Goal: Task Accomplishment & Management: Use online tool/utility

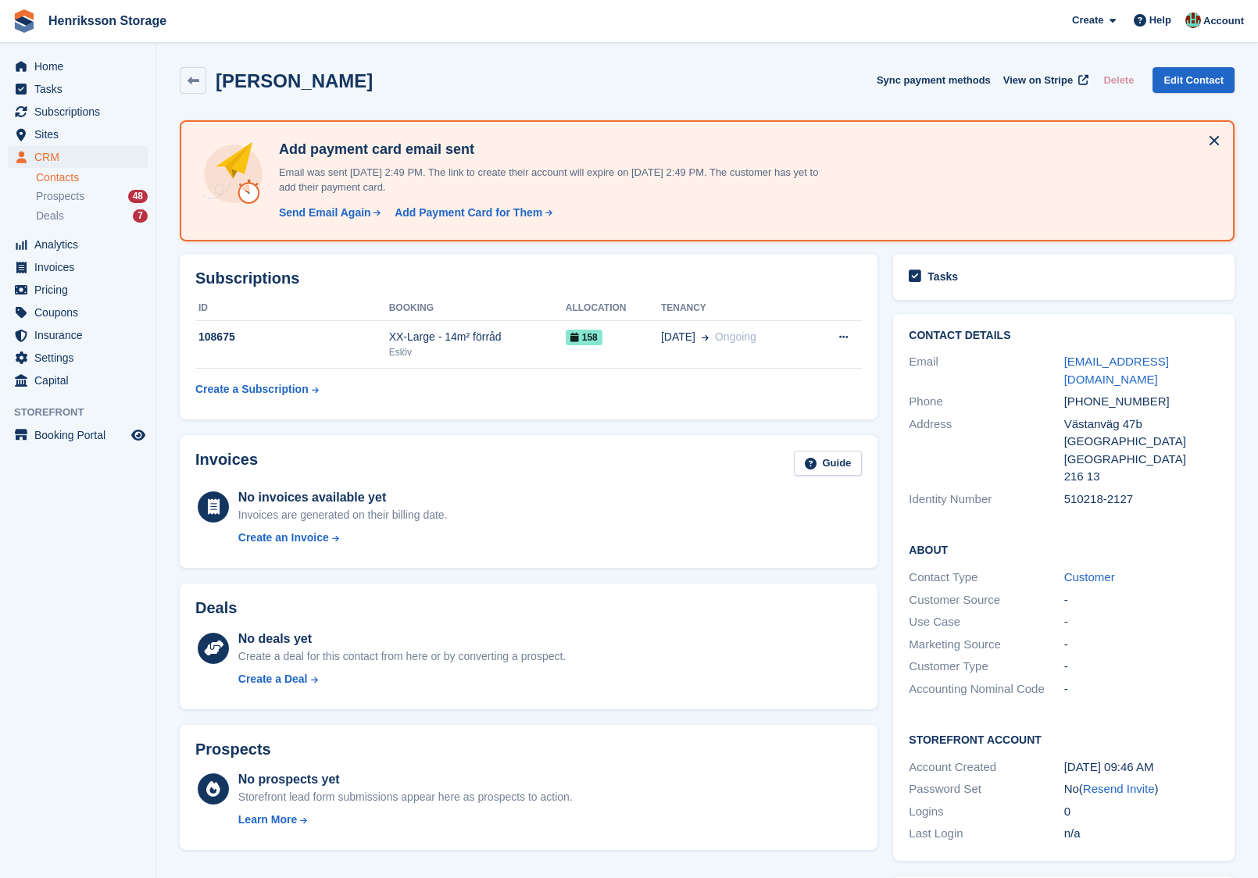
click at [1098, 393] on div "[PHONE_NUMBER]" at bounding box center [1141, 402] width 155 height 18
copy div "[PHONE_NUMBER]"
drag, startPoint x: 1098, startPoint y: 384, endPoint x: 753, endPoint y: 393, distance: 344.7
click at [789, 393] on div "Subscriptions ID Booking Allocation Tenancy 108675 XX-Large - 14m² förråd Eslöv…" at bounding box center [707, 728] width 1071 height 965
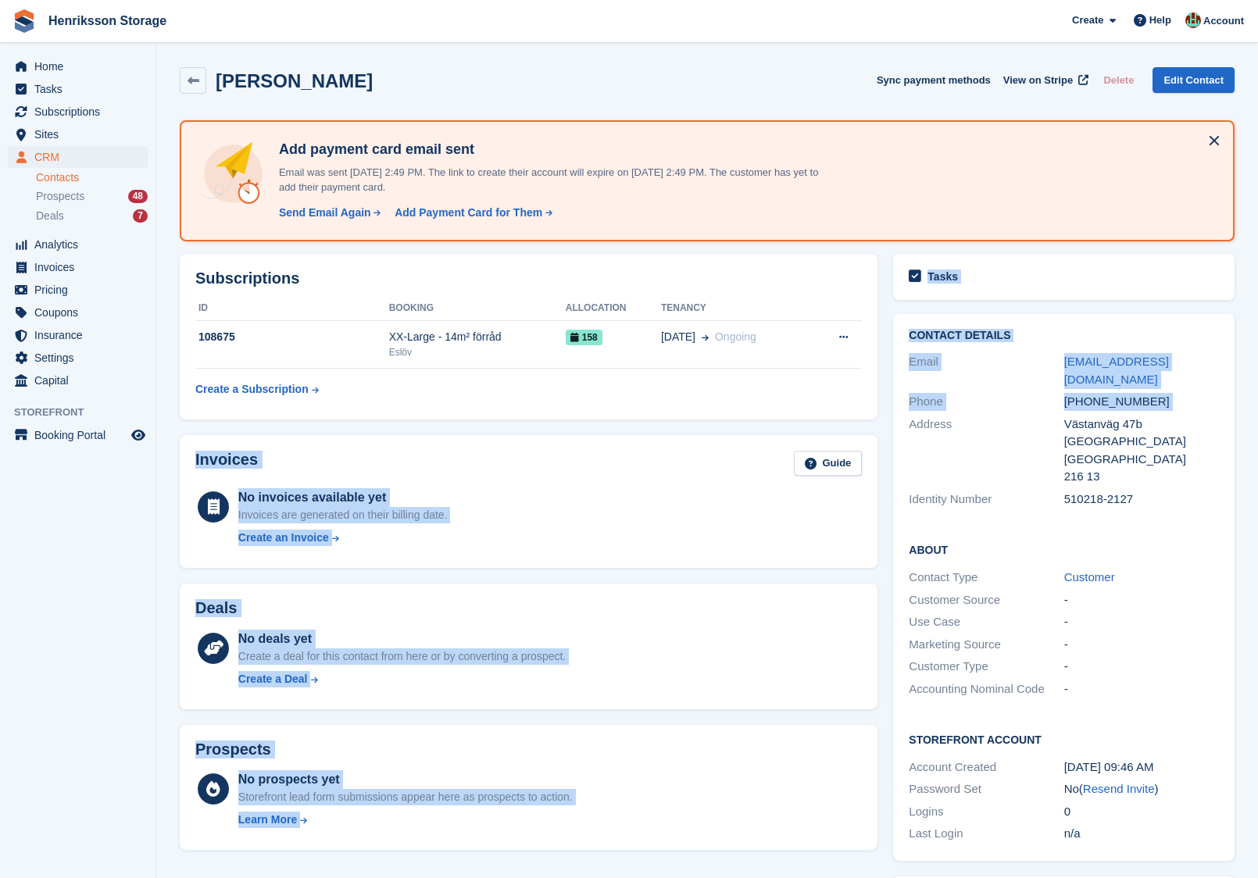
copy div "Invoices Guide No invoices available yet Invoices are generated on their billin…"
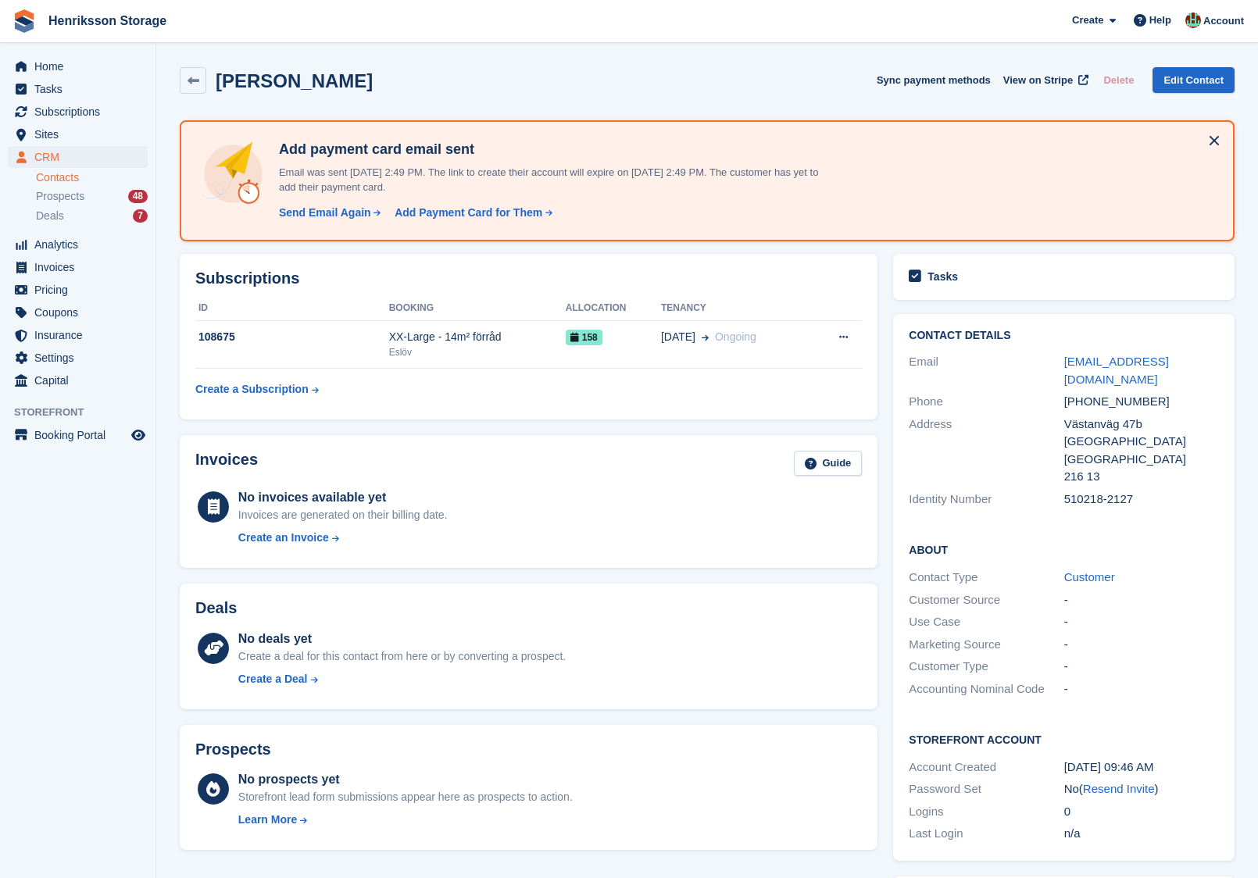
click at [1139, 416] on div "Västanväg 47b" at bounding box center [1141, 425] width 155 height 18
click at [1106, 393] on div "+46708198698" at bounding box center [1141, 402] width 155 height 18
copy div "+46708198698"
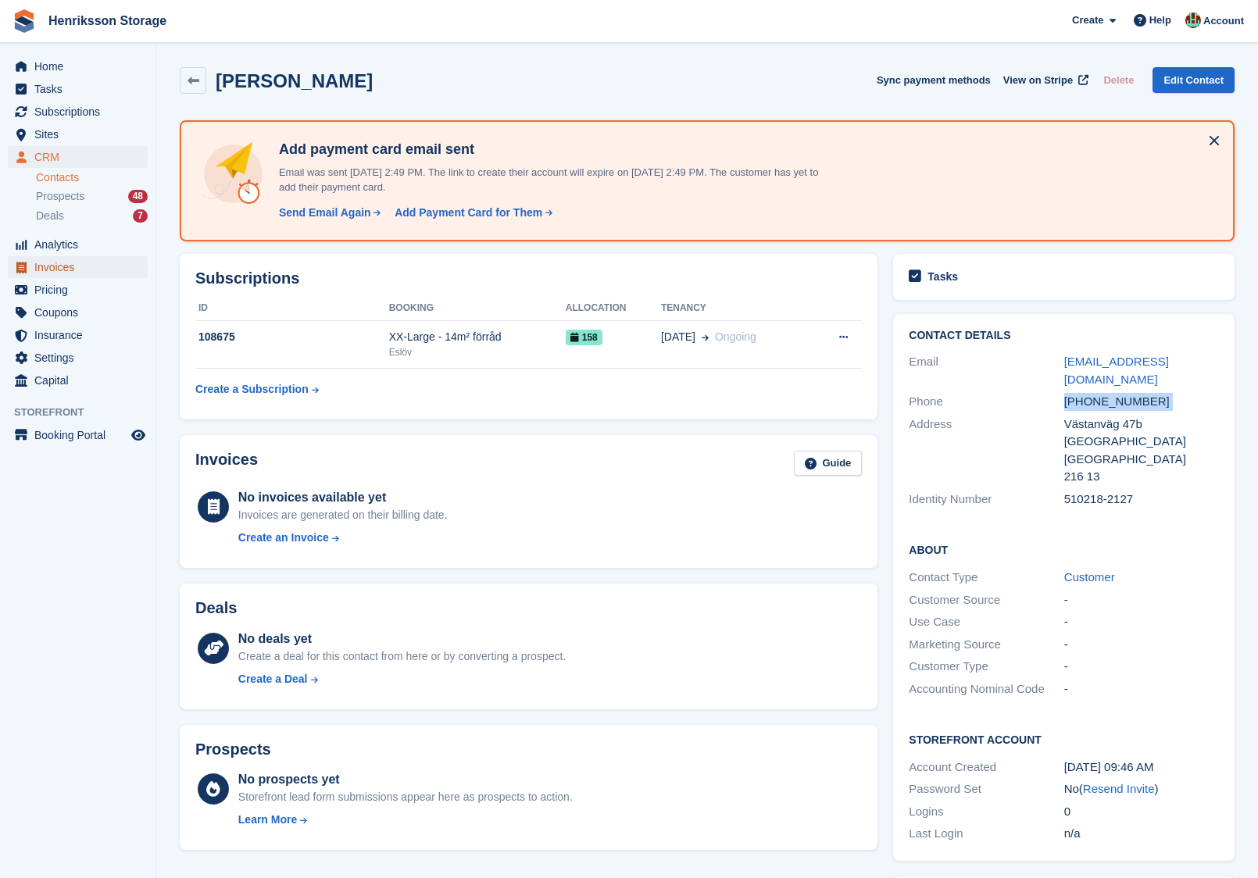
click at [76, 263] on span "Invoices" at bounding box center [81, 267] width 94 height 22
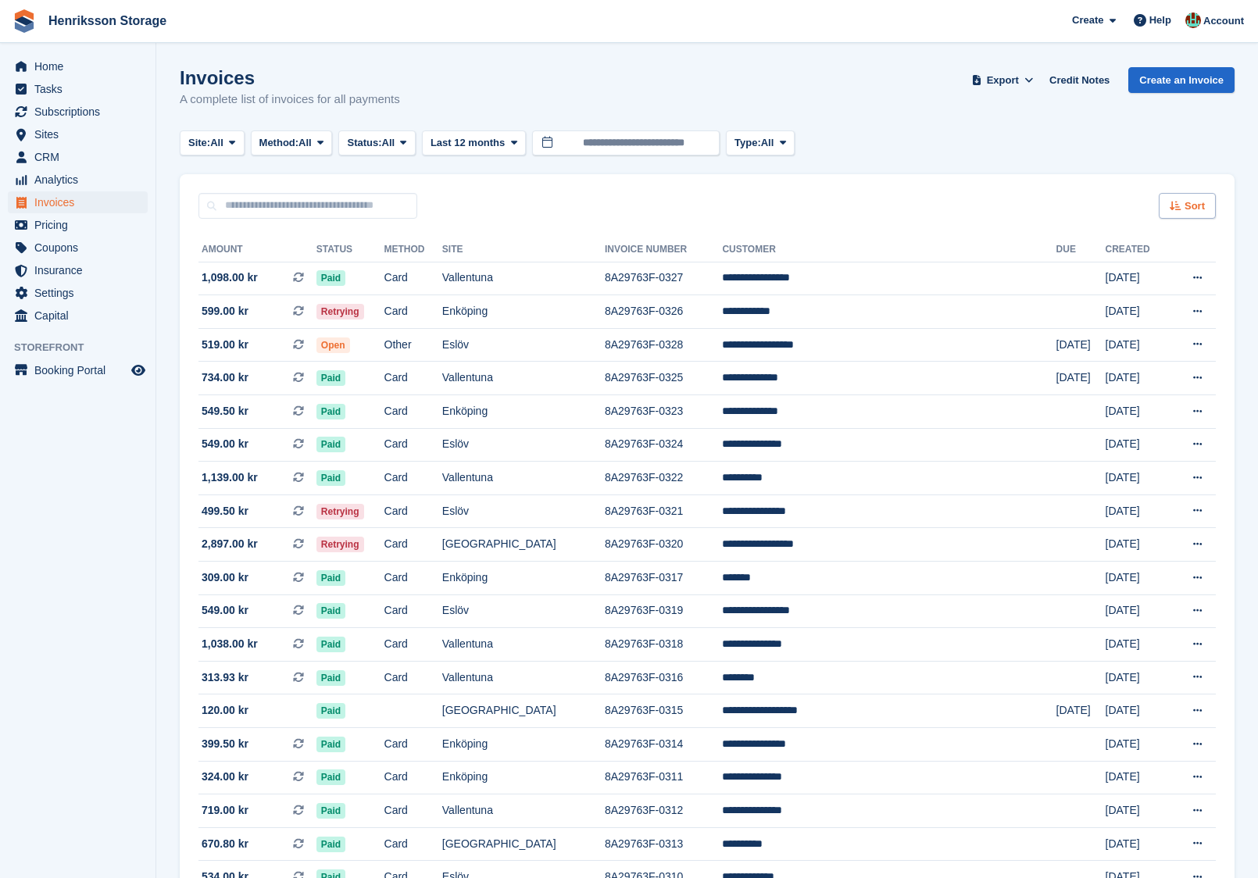
click at [1182, 205] on div "Sort" at bounding box center [1187, 206] width 57 height 26
click at [70, 118] on span "Subscriptions" at bounding box center [81, 112] width 94 height 22
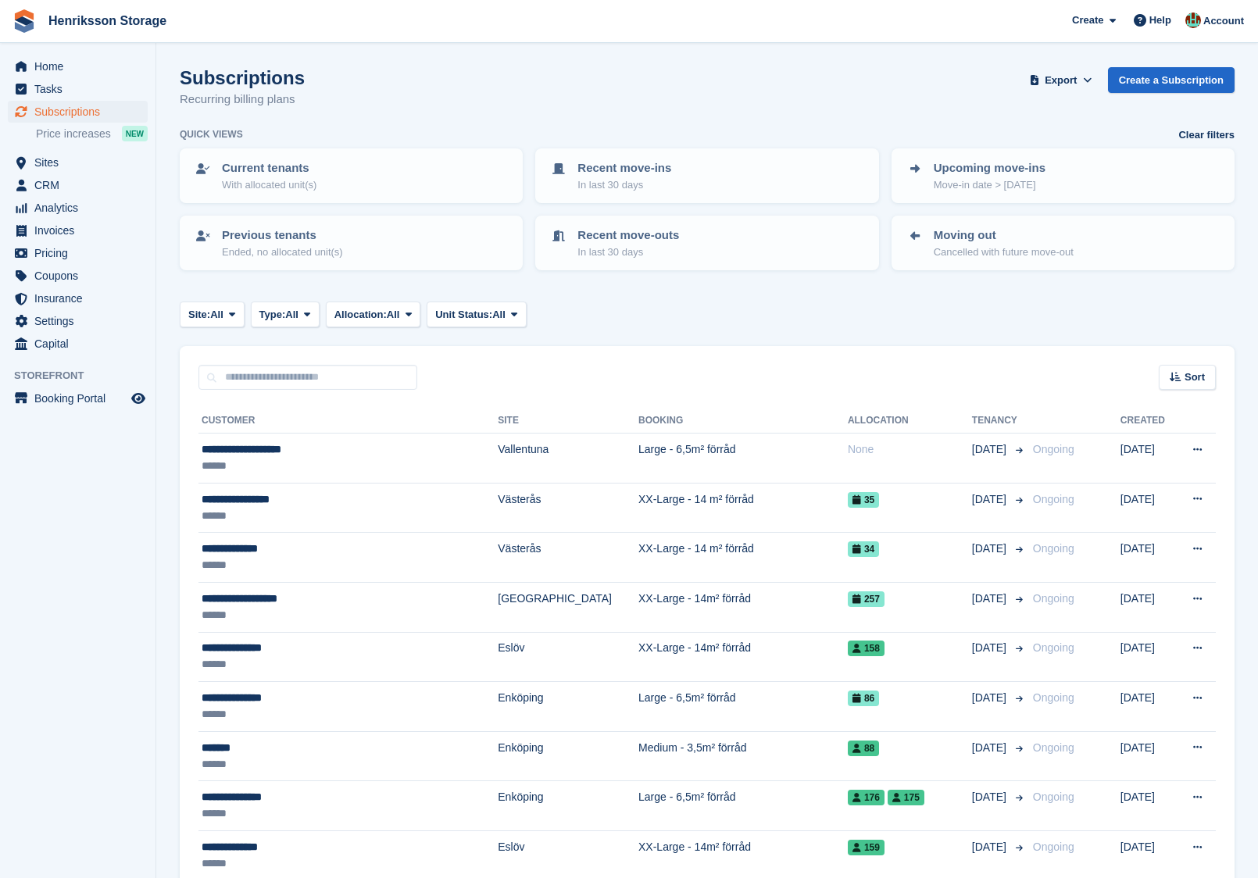
click at [1218, 381] on div "Sort Sort by Customer name Date created Move in date Move out date Created (old…" at bounding box center [707, 368] width 1055 height 45
click at [1200, 383] on span "Sort" at bounding box center [1195, 378] width 20 height 16
click at [1122, 493] on span "Move out date" at bounding box center [1126, 494] width 70 height 13
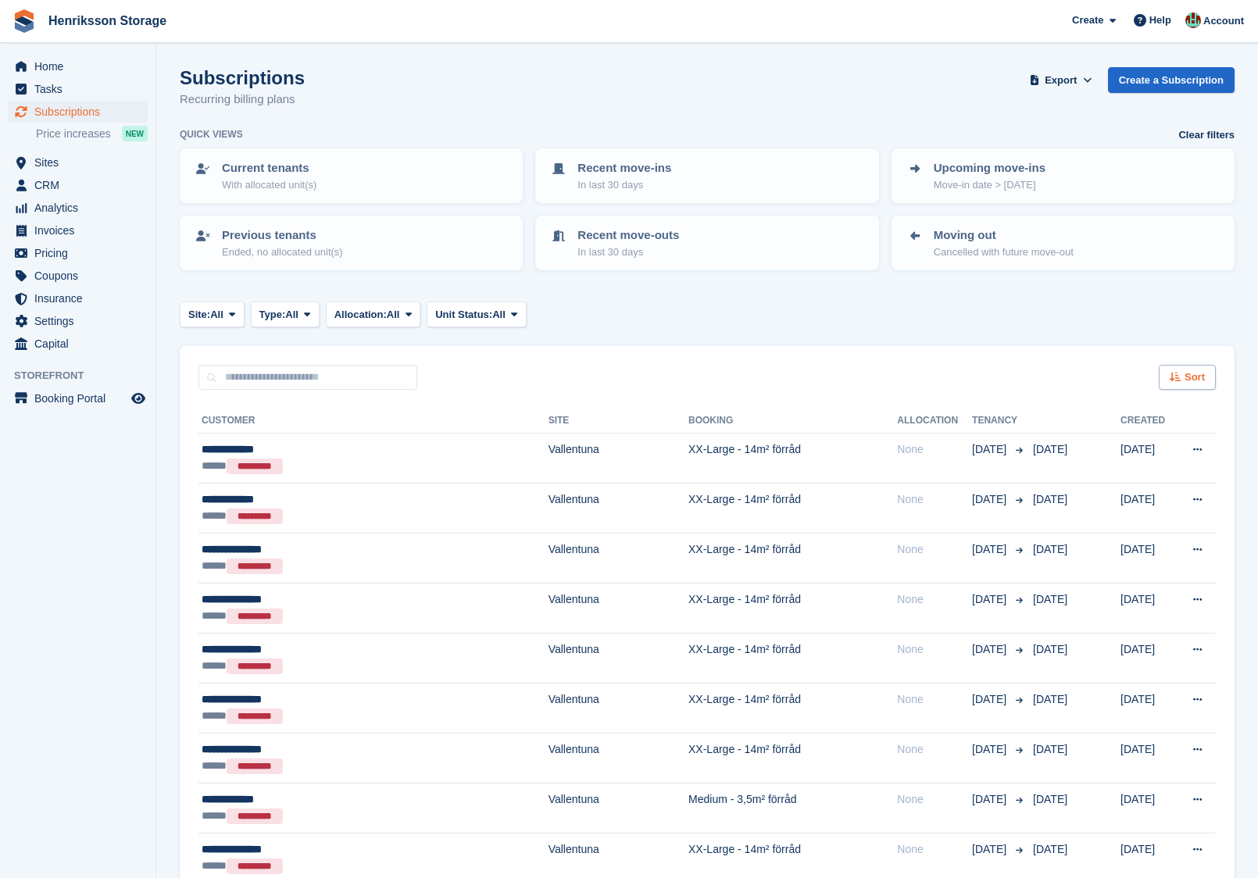
drag, startPoint x: 1192, startPoint y: 357, endPoint x: 1192, endPoint y: 372, distance: 14.8
click at [1192, 357] on div "Sort Sort by Customer name Date created Move in date Move out date Move out (ol…" at bounding box center [707, 368] width 1055 height 45
click at [1192, 384] on div "Sort" at bounding box center [1187, 378] width 57 height 26
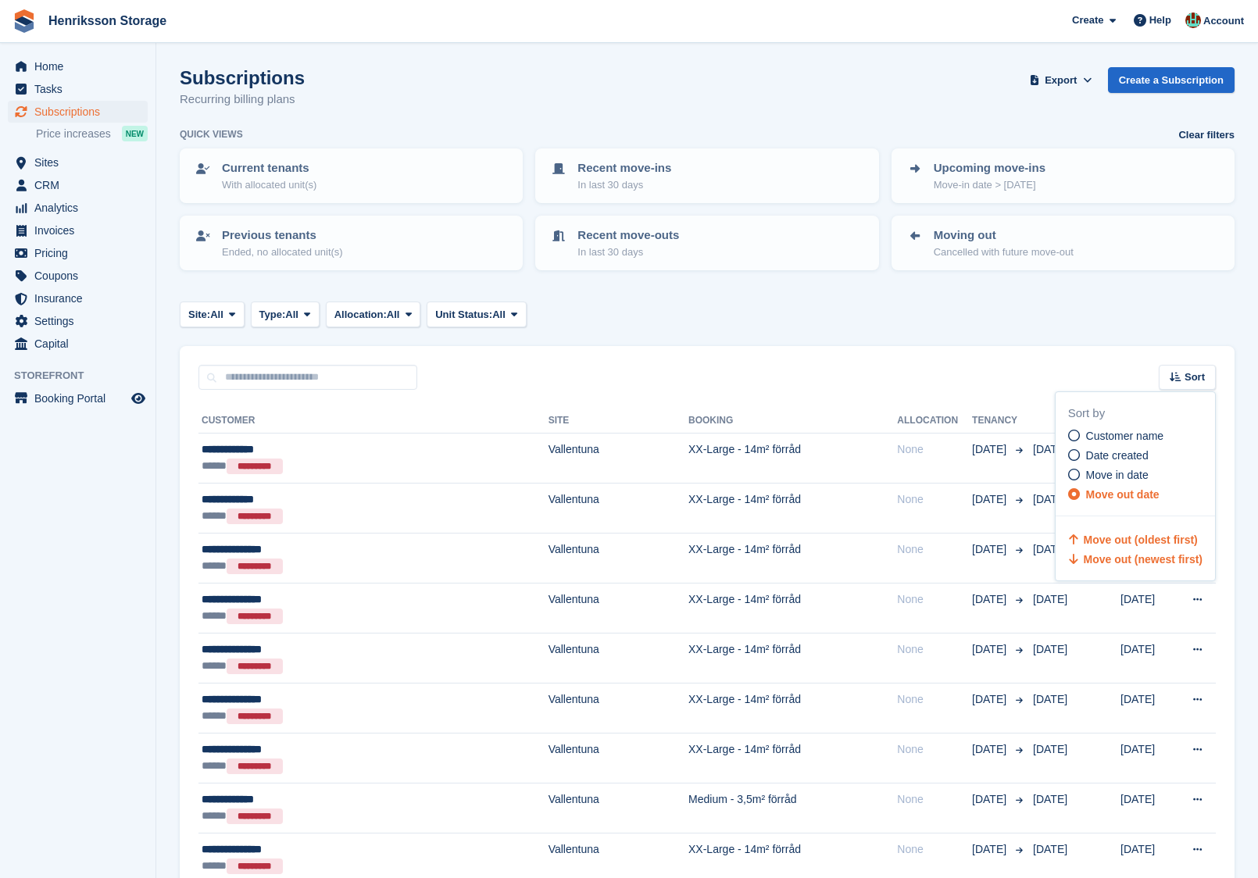
click at [1134, 553] on span "Move out (newest first)" at bounding box center [1143, 559] width 119 height 13
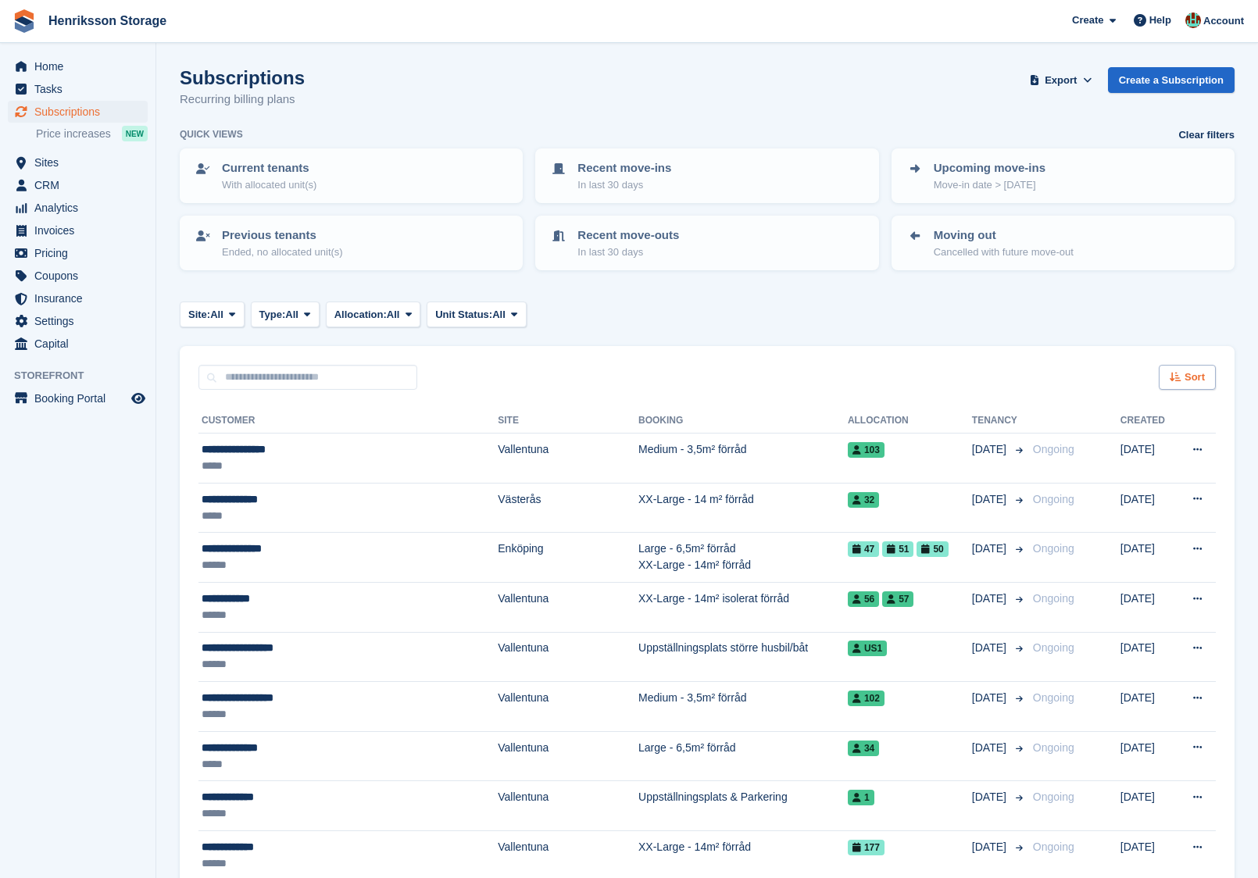
click at [1181, 368] on div "Sort" at bounding box center [1187, 378] width 57 height 26
click at [1121, 481] on div "Move in date" at bounding box center [1141, 475] width 147 height 16
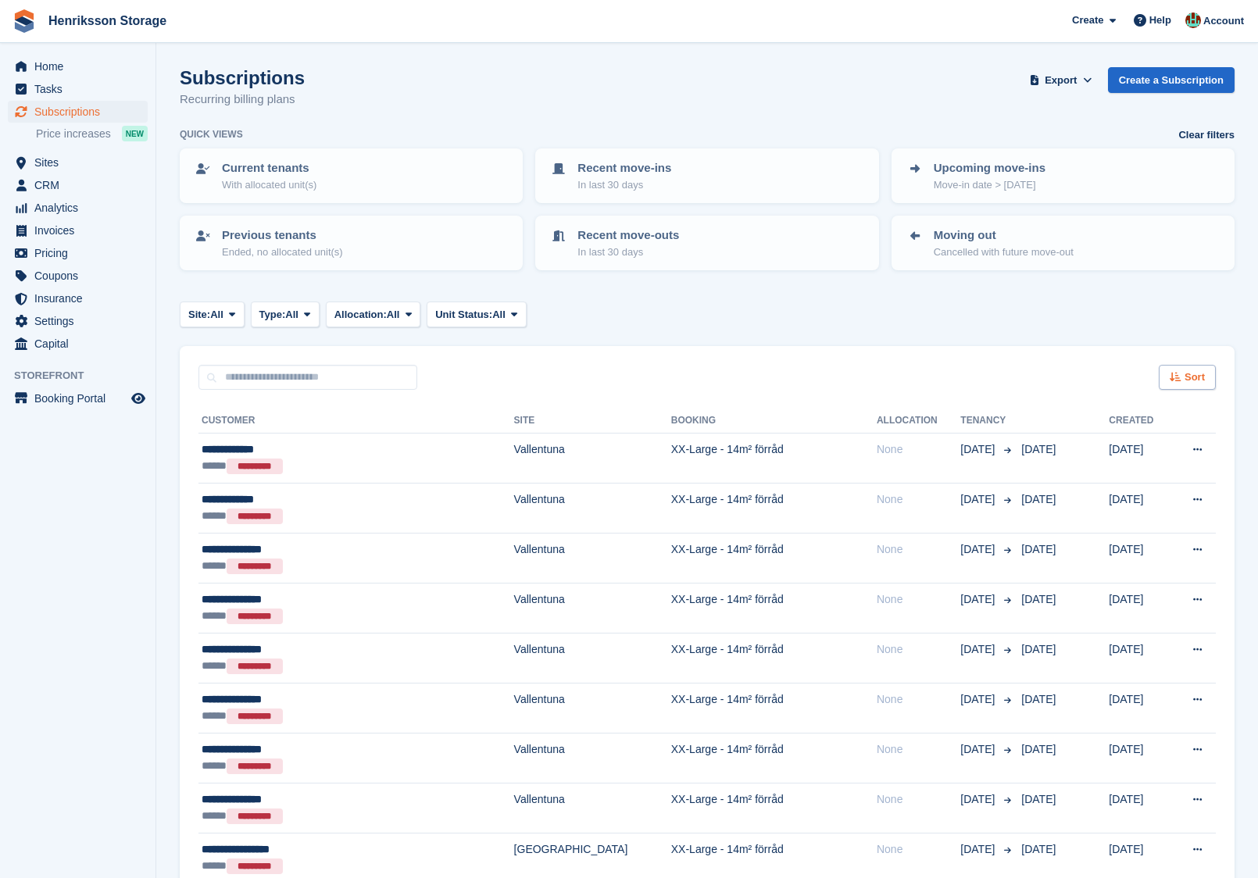
click at [1191, 373] on span "Sort" at bounding box center [1195, 378] width 20 height 16
click at [1106, 560] on span "Move in (newest first)" at bounding box center [1145, 559] width 112 height 13
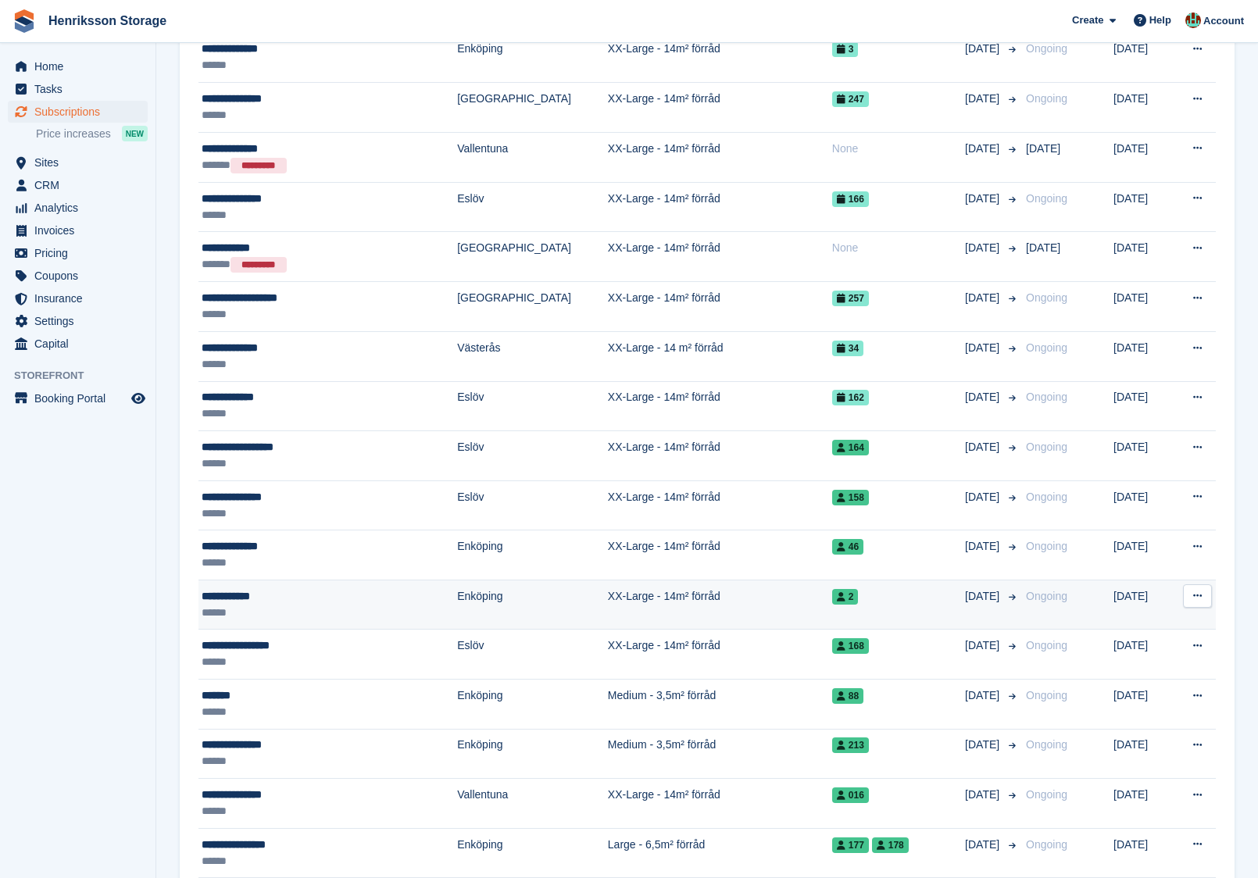
scroll to position [1688, 0]
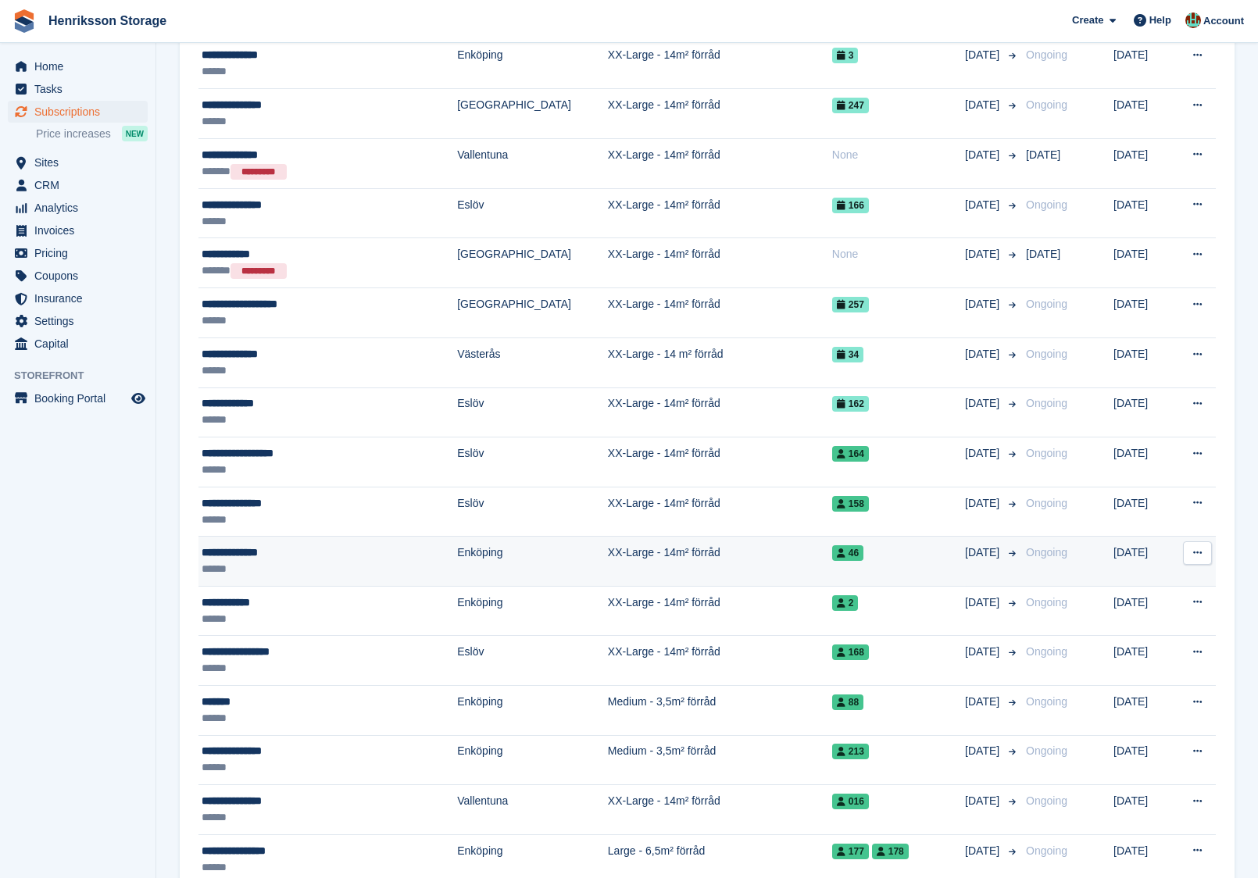
click at [1202, 542] on button at bounding box center [1197, 553] width 29 height 23
click at [1129, 574] on p "View customer" at bounding box center [1137, 584] width 136 height 20
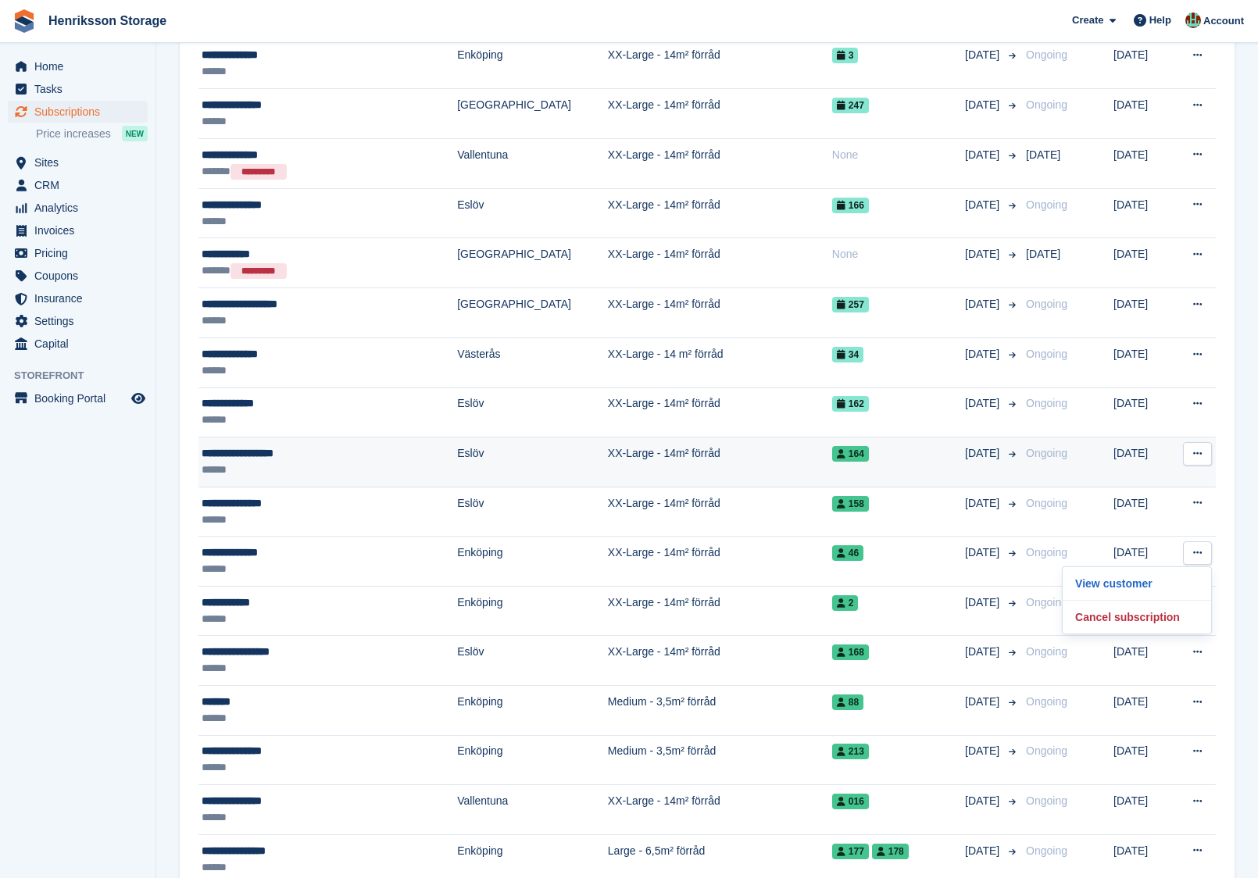
click at [1198, 452] on button at bounding box center [1197, 453] width 29 height 23
click at [1153, 474] on p "View customer" at bounding box center [1137, 484] width 136 height 20
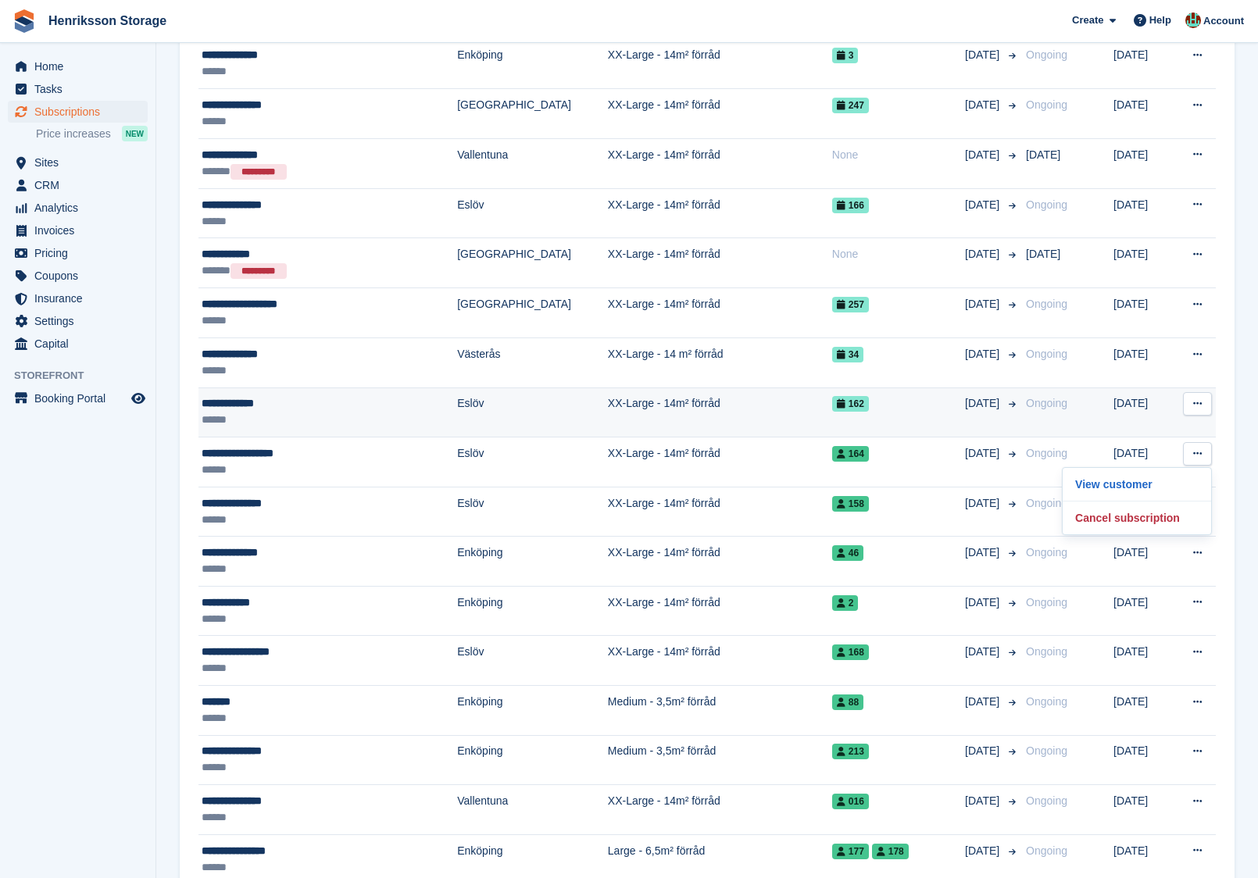
click at [1200, 392] on button at bounding box center [1197, 403] width 29 height 23
click at [1104, 427] on p "View customer" at bounding box center [1137, 434] width 136 height 20
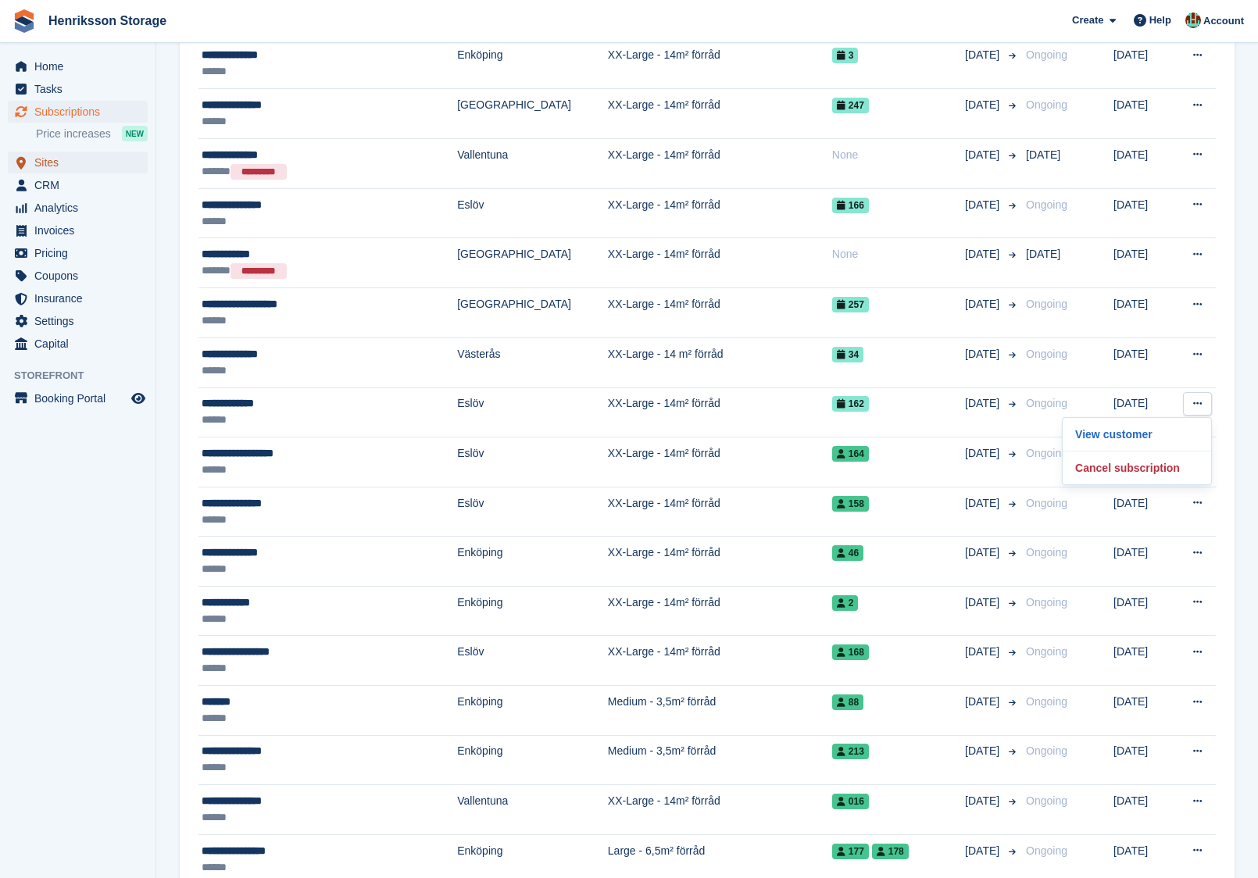
click at [84, 172] on span "Sites" at bounding box center [81, 163] width 94 height 22
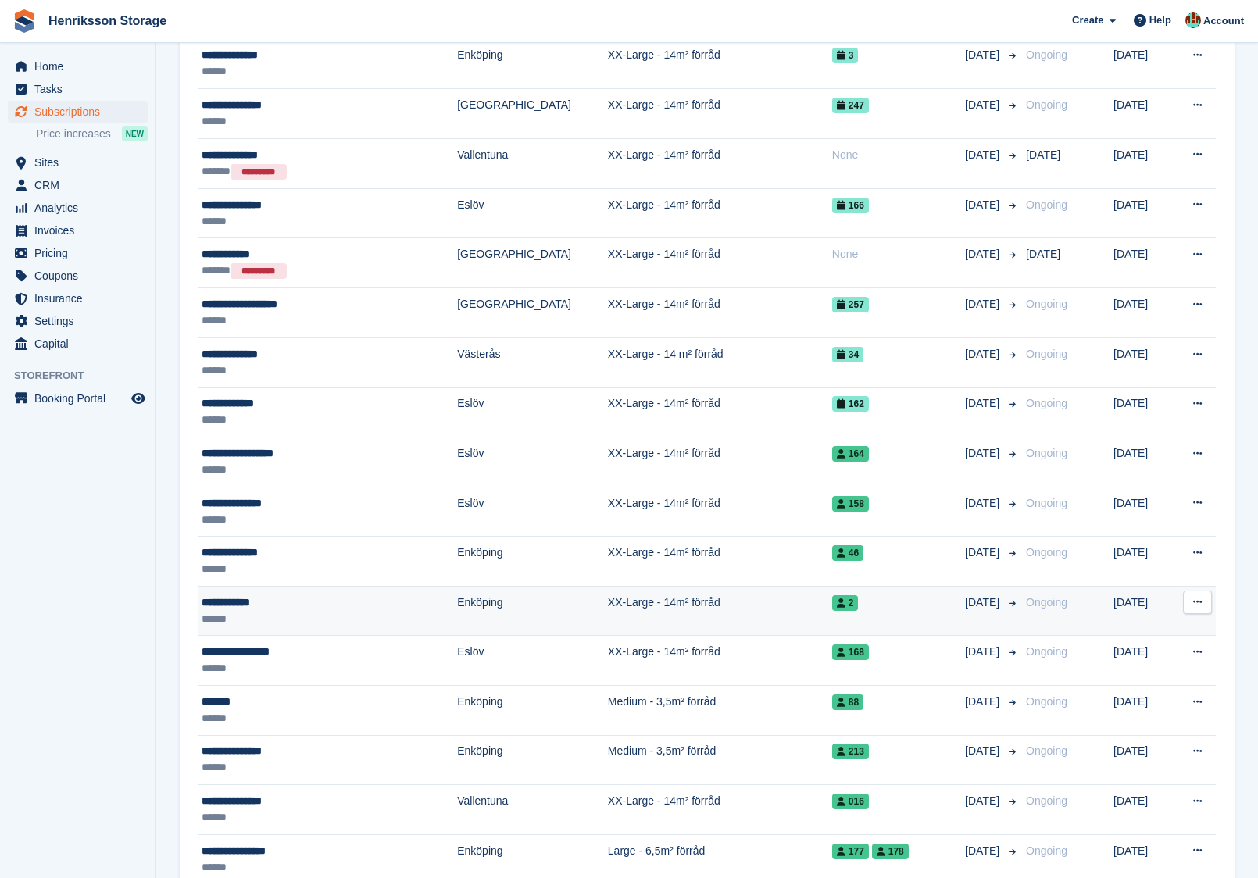
click at [877, 608] on td "2" at bounding box center [898, 611] width 133 height 50
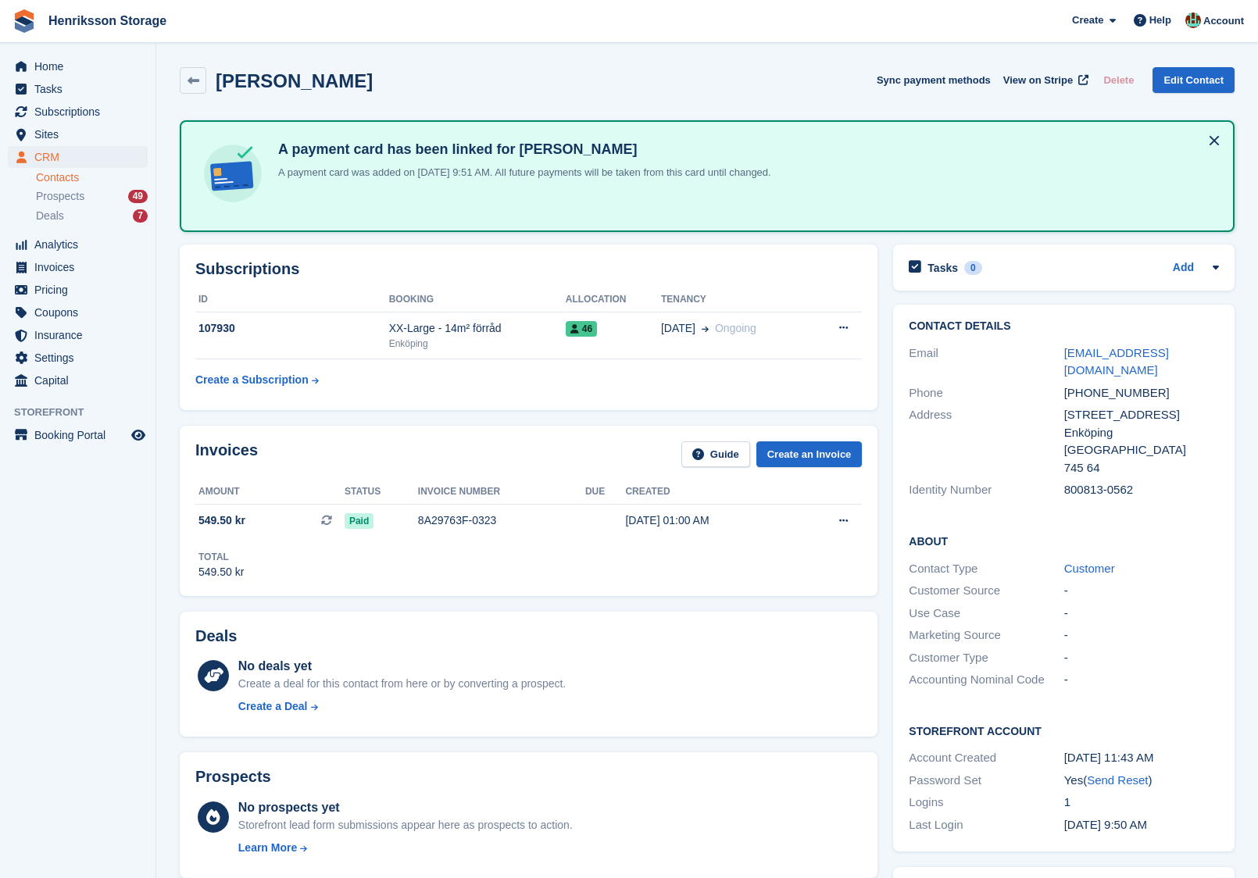
click at [1092, 384] on div "+46739894889" at bounding box center [1141, 393] width 155 height 18
copy div "+46739894889"
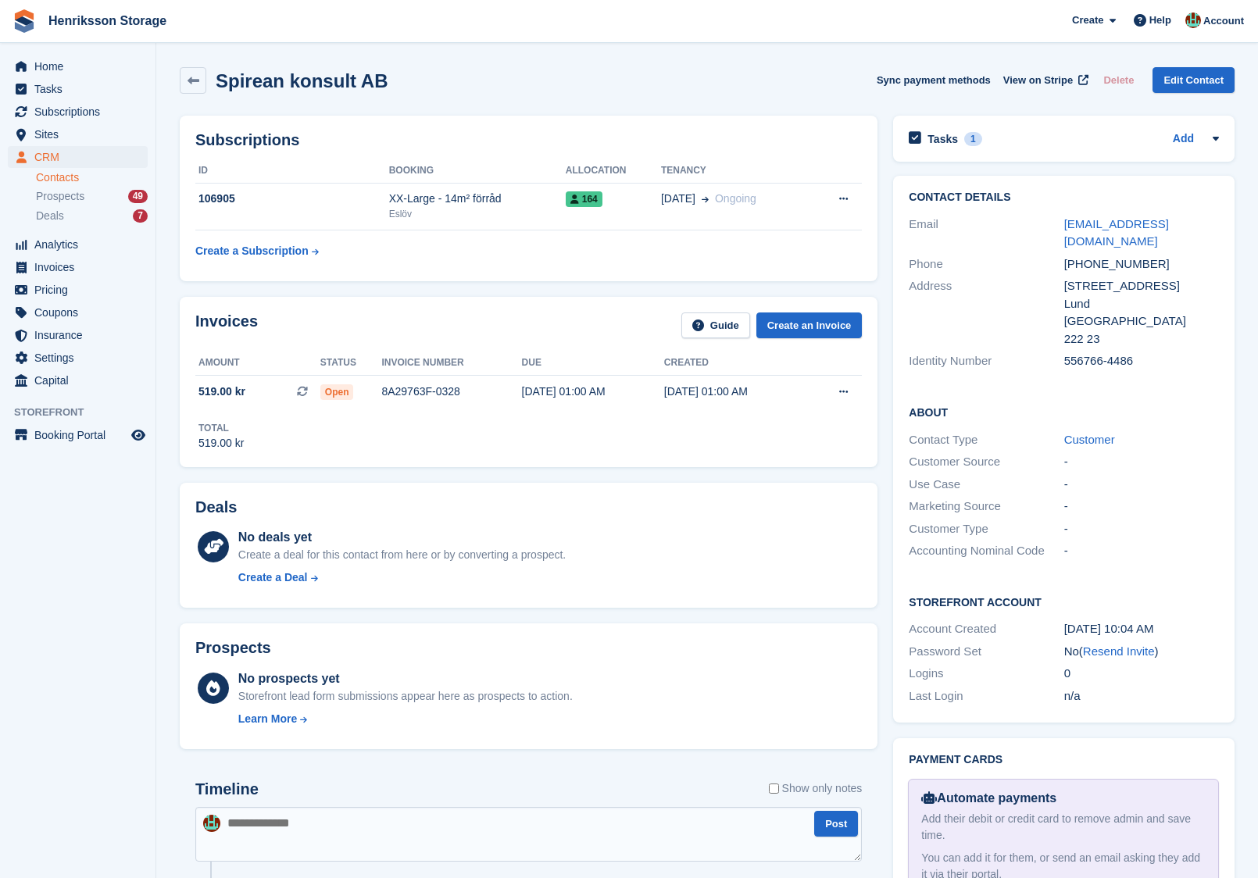
click at [1114, 256] on div "+46734232431" at bounding box center [1141, 265] width 155 height 18
drag, startPoint x: 1114, startPoint y: 251, endPoint x: 1099, endPoint y: 251, distance: 14.8
click at [1099, 256] on div "+46734232431" at bounding box center [1141, 265] width 155 height 18
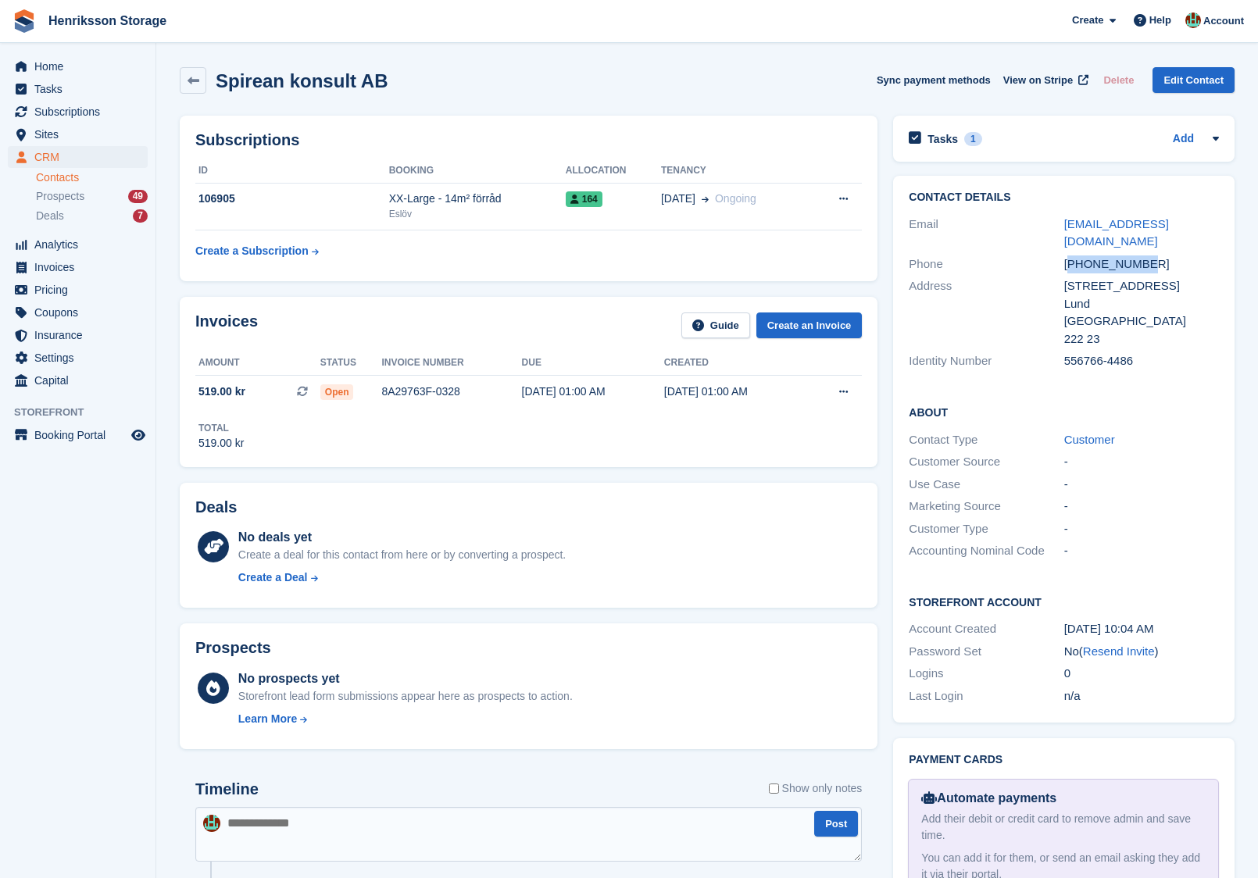
click at [1099, 256] on div "+46734232431" at bounding box center [1141, 265] width 155 height 18
copy div "+46734232431"
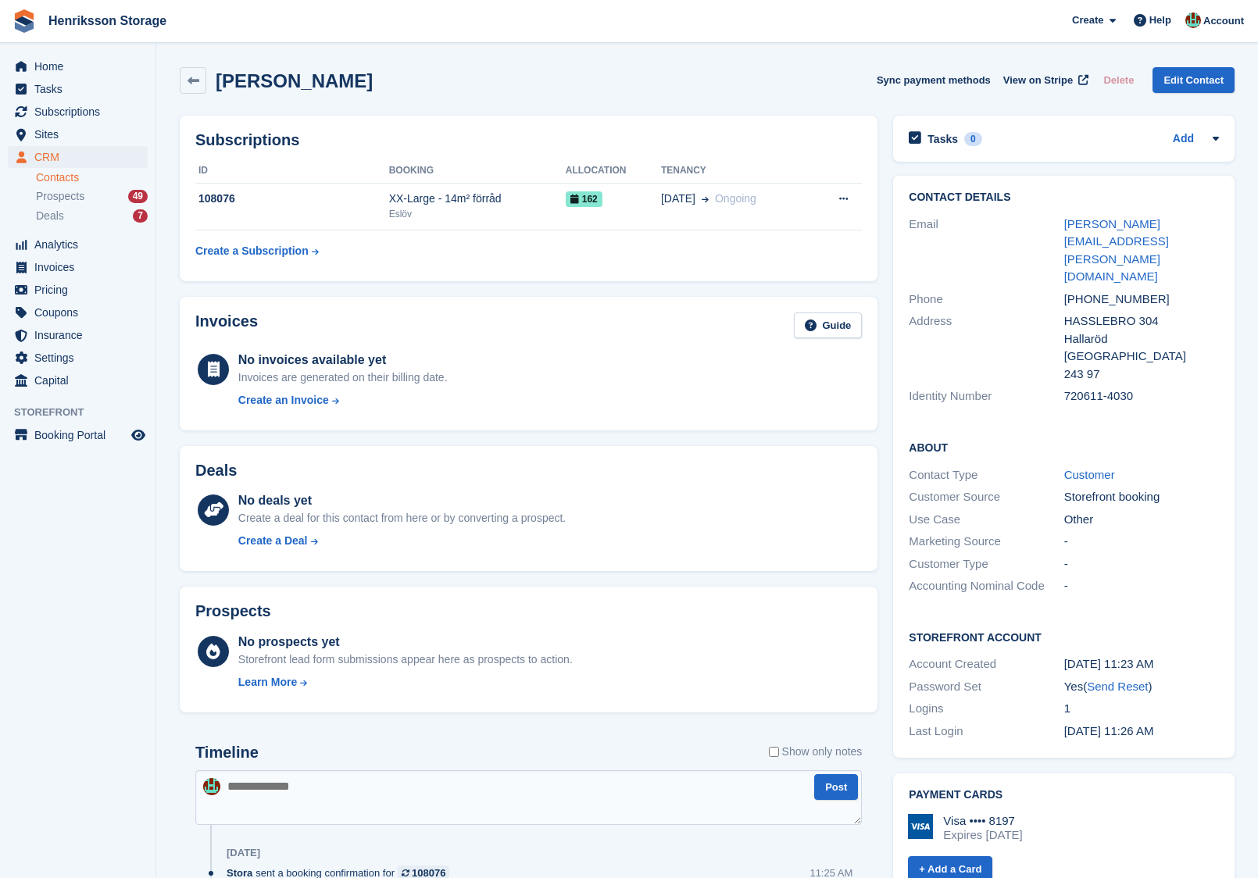
click at [1088, 291] on div "+46721651286" at bounding box center [1141, 300] width 155 height 18
copy div "+46721651286"
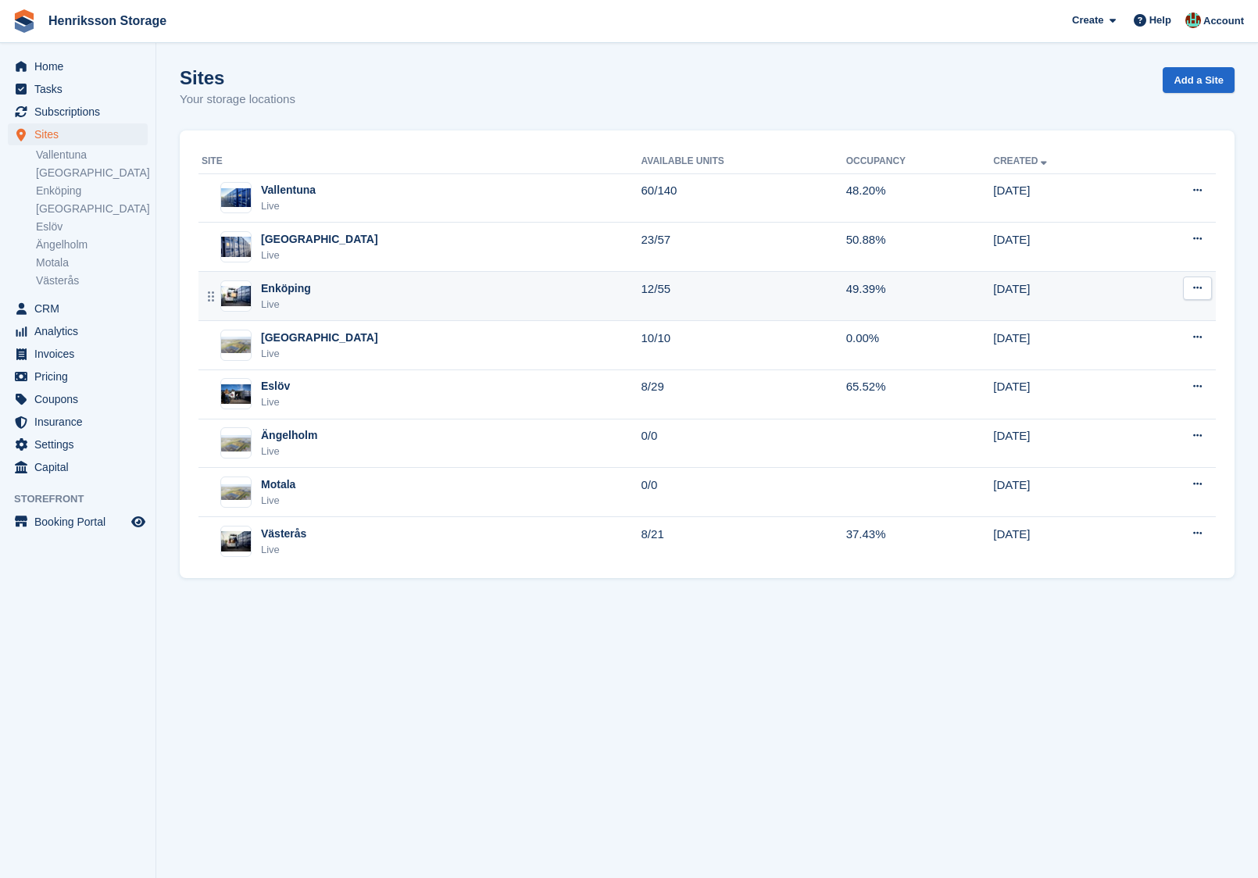
click at [342, 283] on div "Enköping Live" at bounding box center [422, 297] width 440 height 32
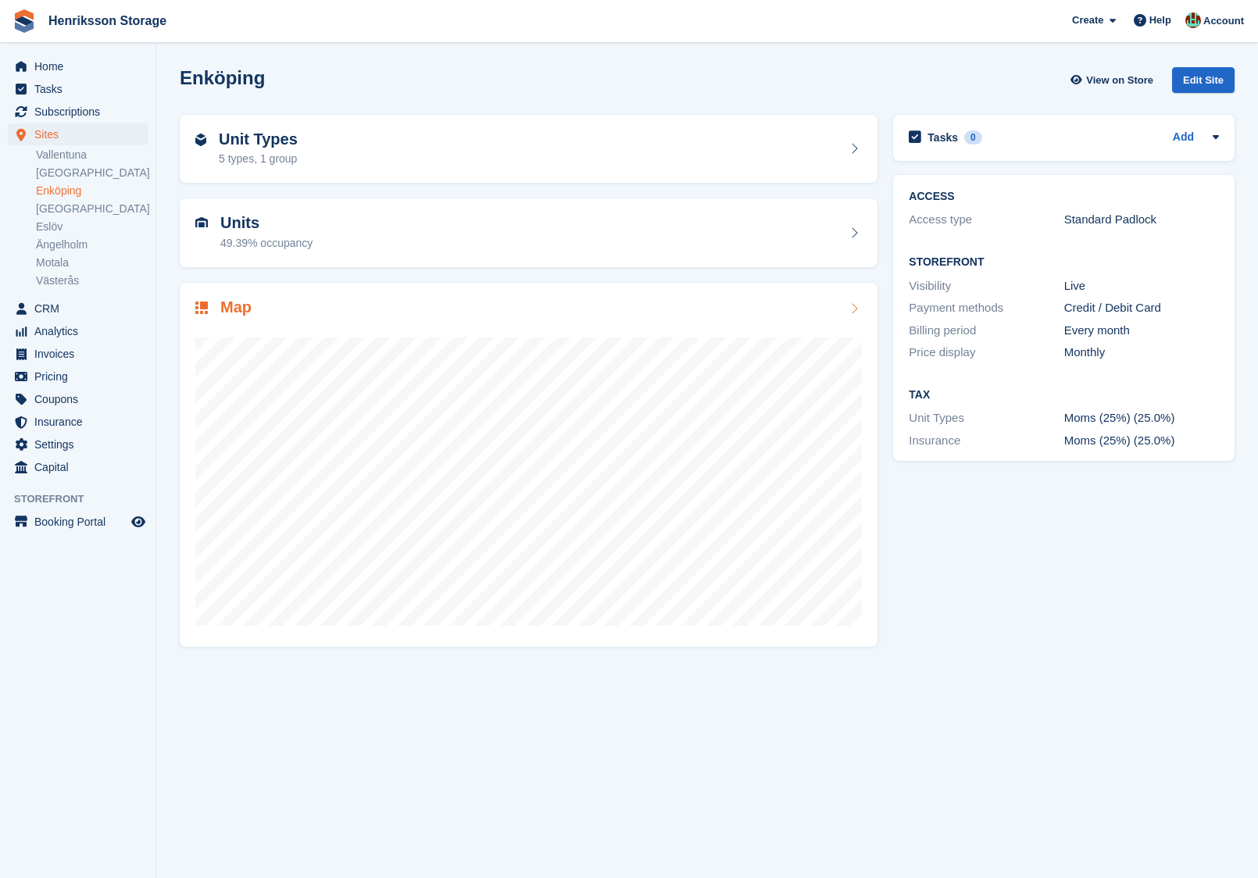
click at [334, 296] on div "Map" at bounding box center [529, 465] width 698 height 364
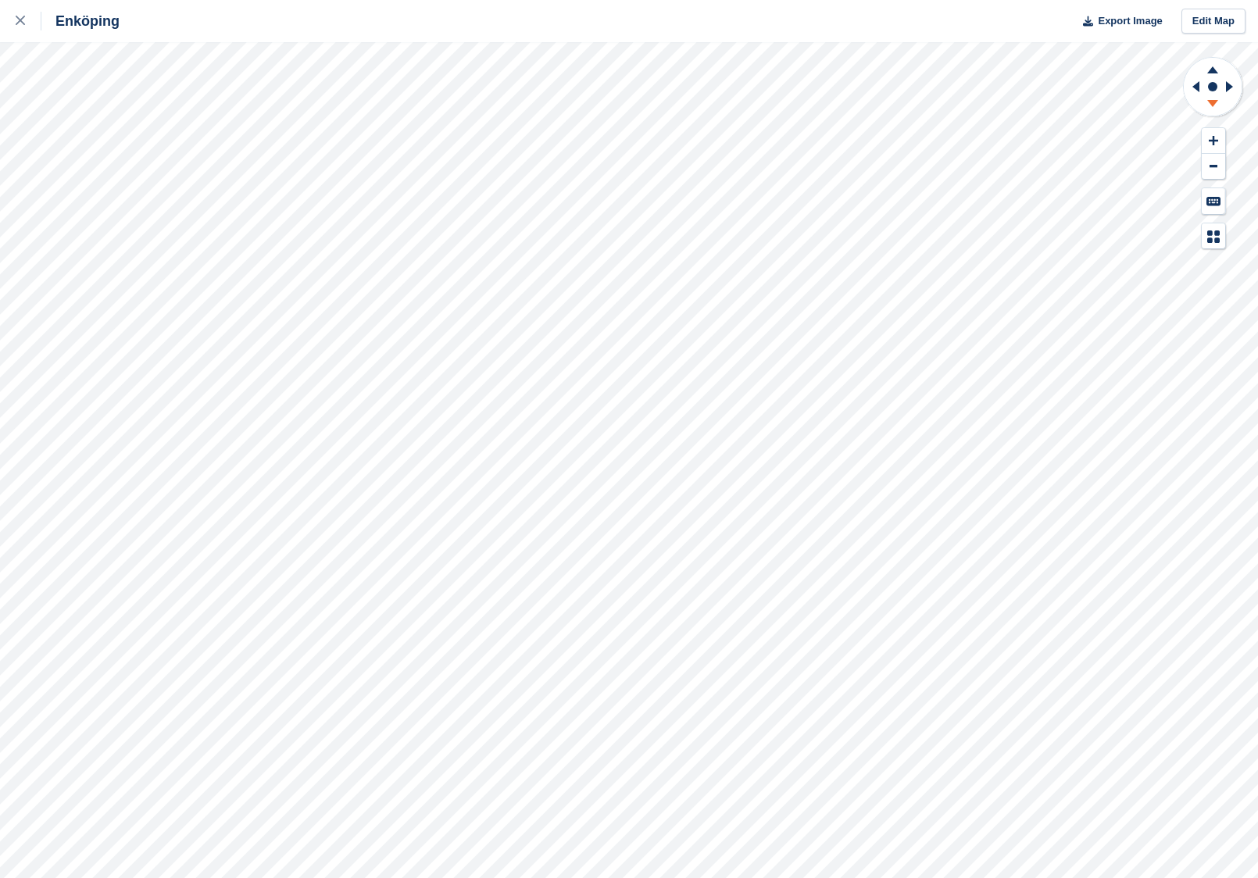
click at [1213, 102] on icon at bounding box center [1212, 103] width 11 height 7
click at [1217, 64] on icon at bounding box center [1212, 68] width 41 height 20
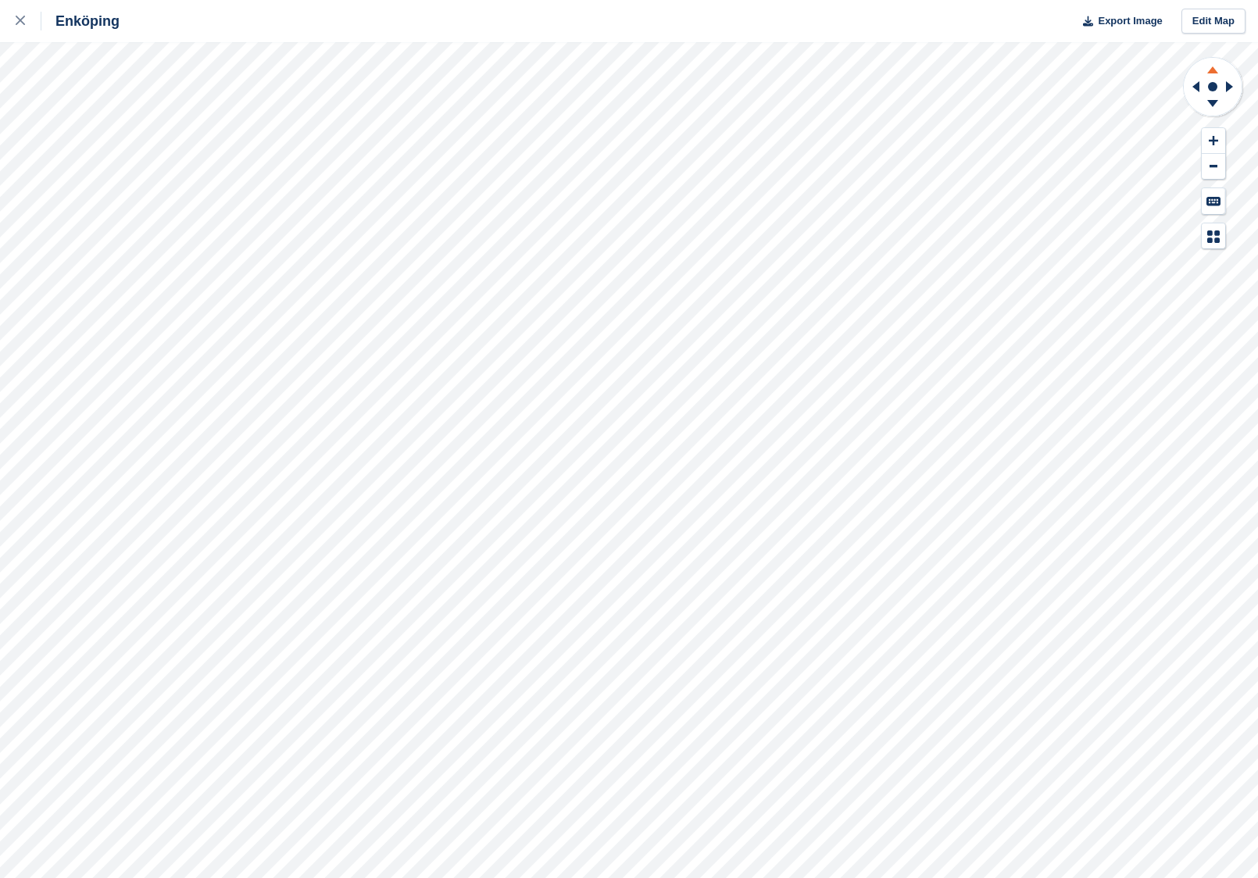
click at [1217, 64] on icon at bounding box center [1212, 68] width 41 height 20
click at [1215, 145] on icon at bounding box center [1213, 140] width 9 height 11
click at [1214, 71] on icon at bounding box center [1212, 69] width 11 height 7
click at [9, 9] on link at bounding box center [20, 21] width 41 height 42
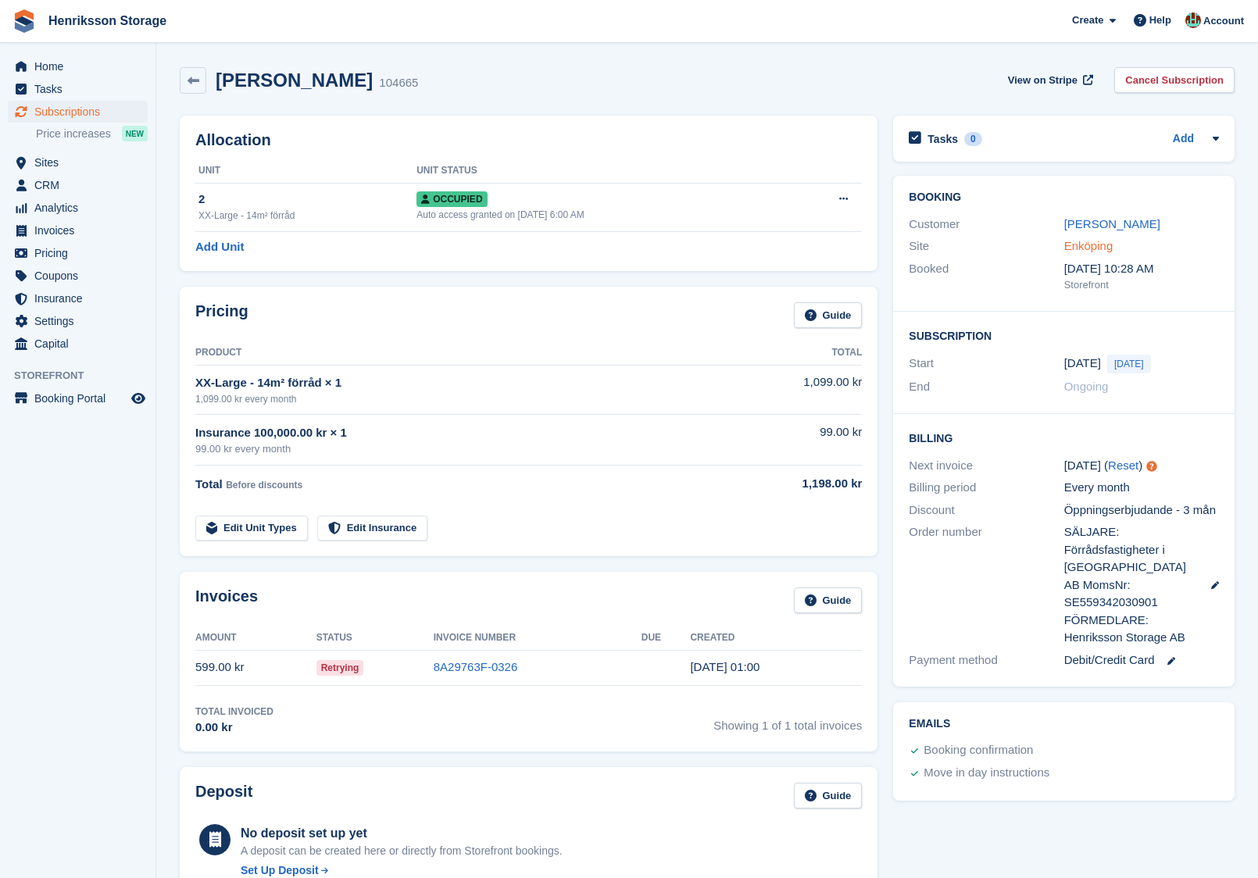
click at [1110, 248] on link "Enköping" at bounding box center [1088, 245] width 49 height 13
click at [1081, 224] on link "[PERSON_NAME]" at bounding box center [1112, 223] width 96 height 13
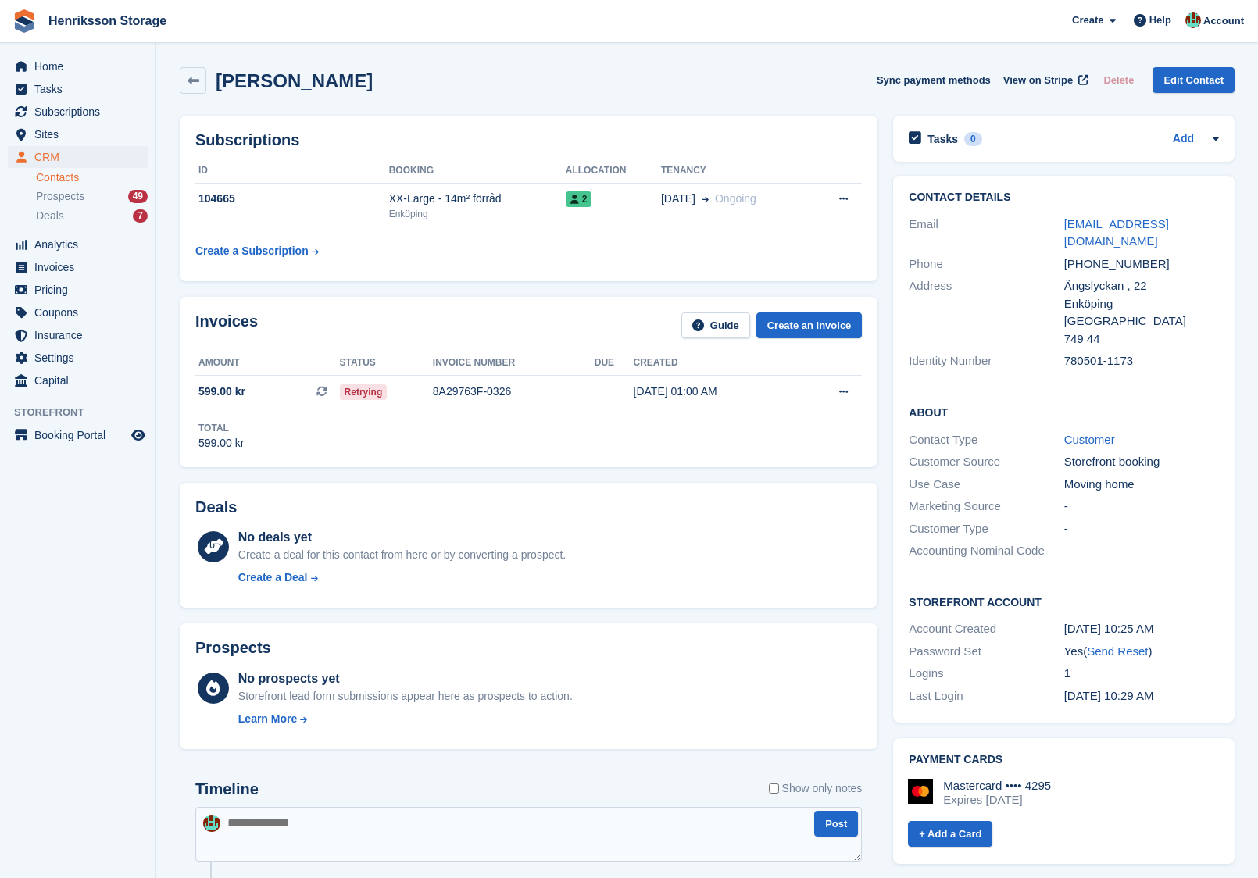
click at [1095, 256] on div "+46736779721" at bounding box center [1141, 265] width 155 height 18
copy div "+46736779721"
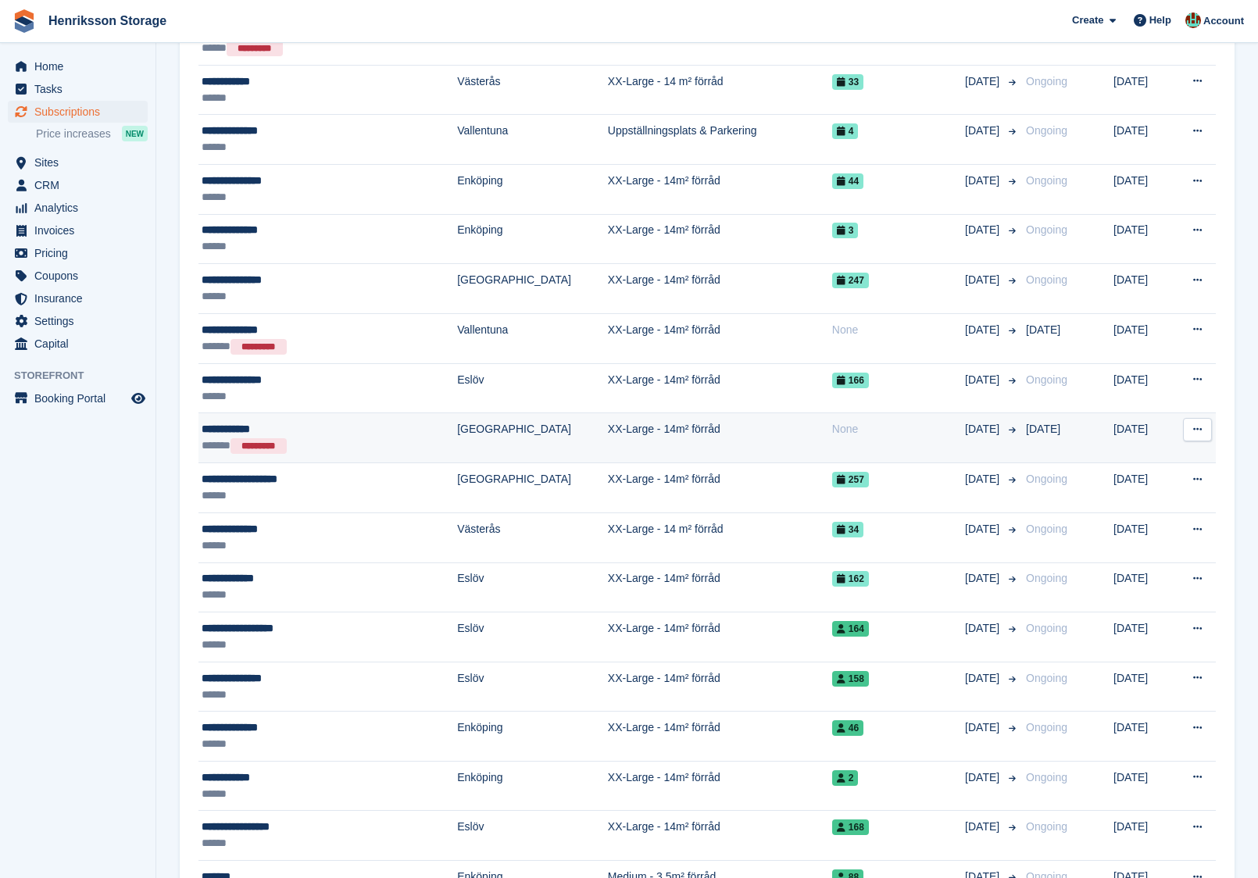
scroll to position [1509, 0]
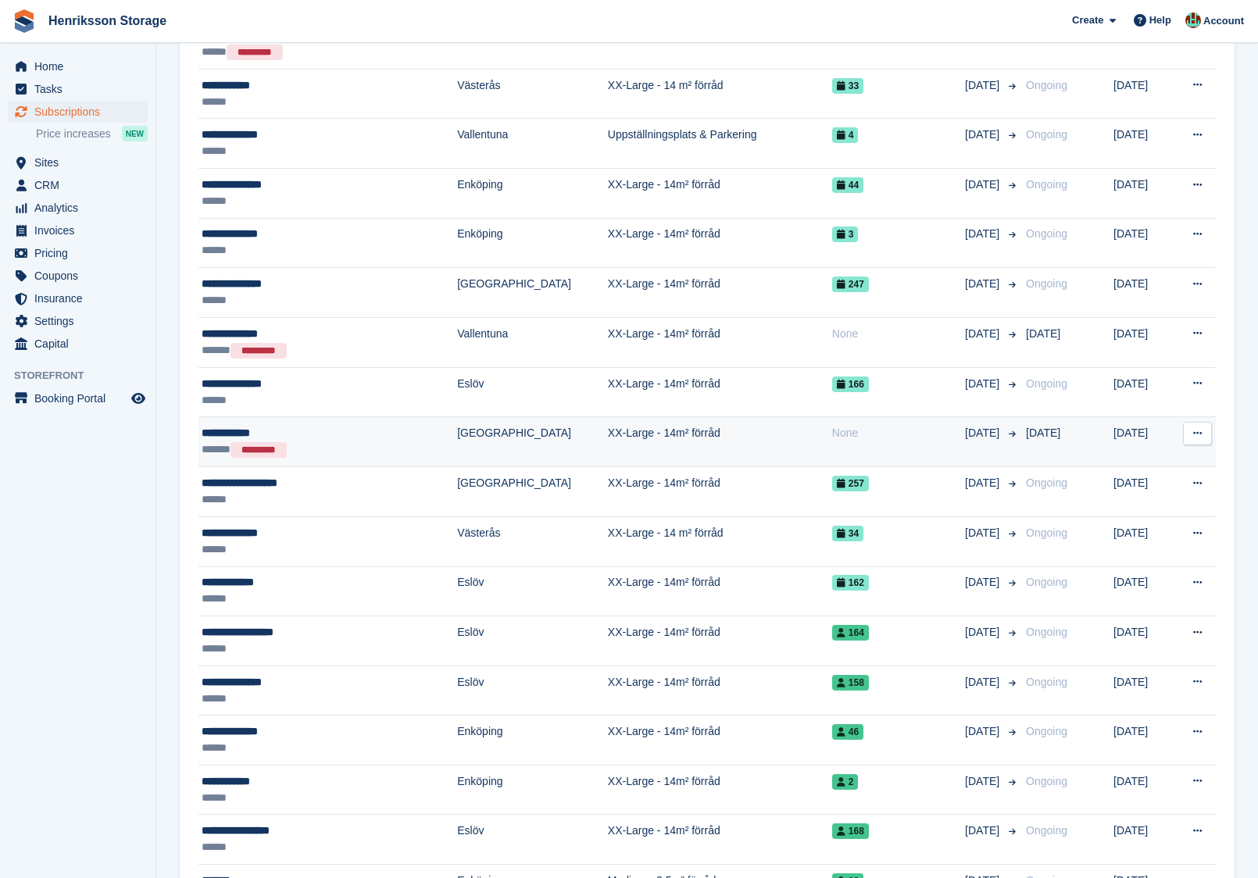
click at [680, 417] on td "XX-Large - 14m² förråd" at bounding box center [720, 442] width 224 height 50
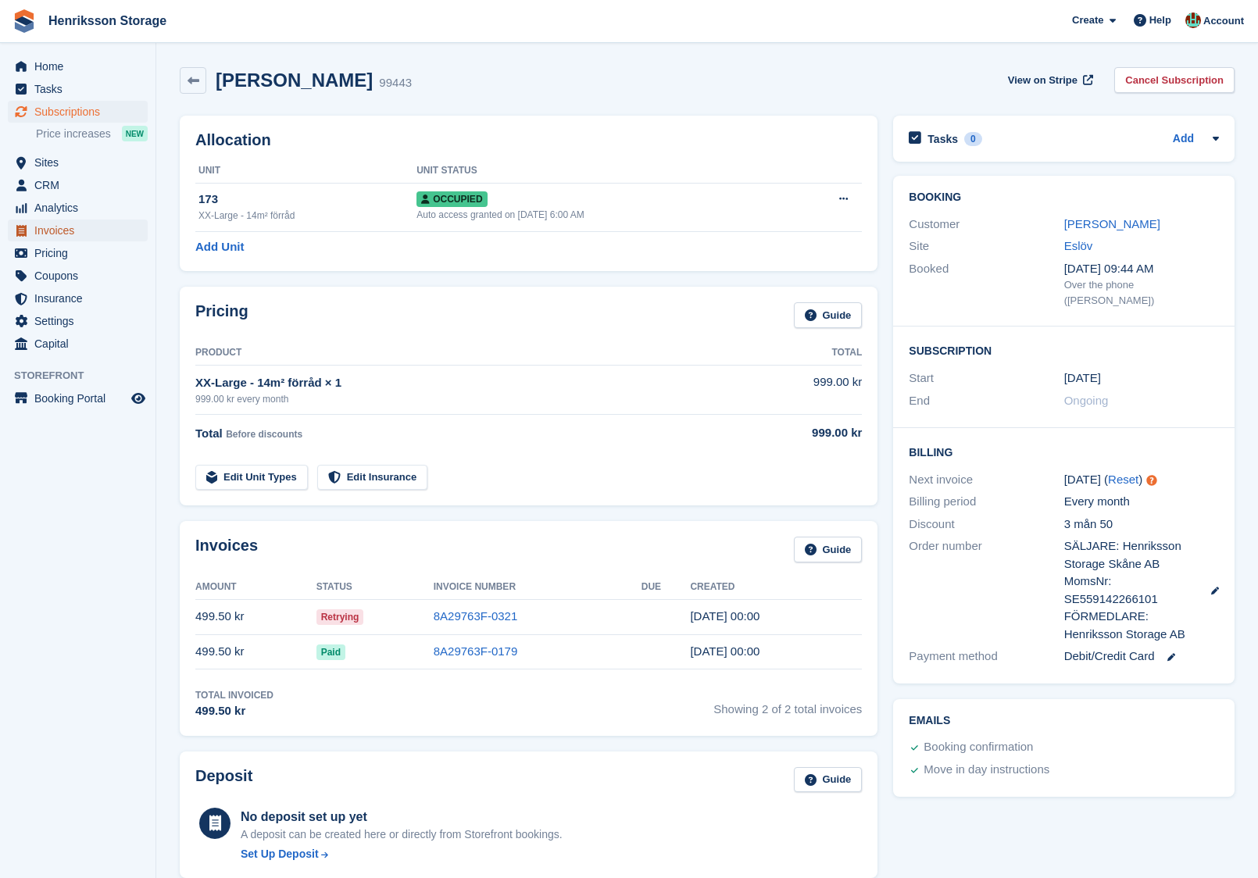
click at [78, 241] on span "Invoices" at bounding box center [81, 231] width 94 height 22
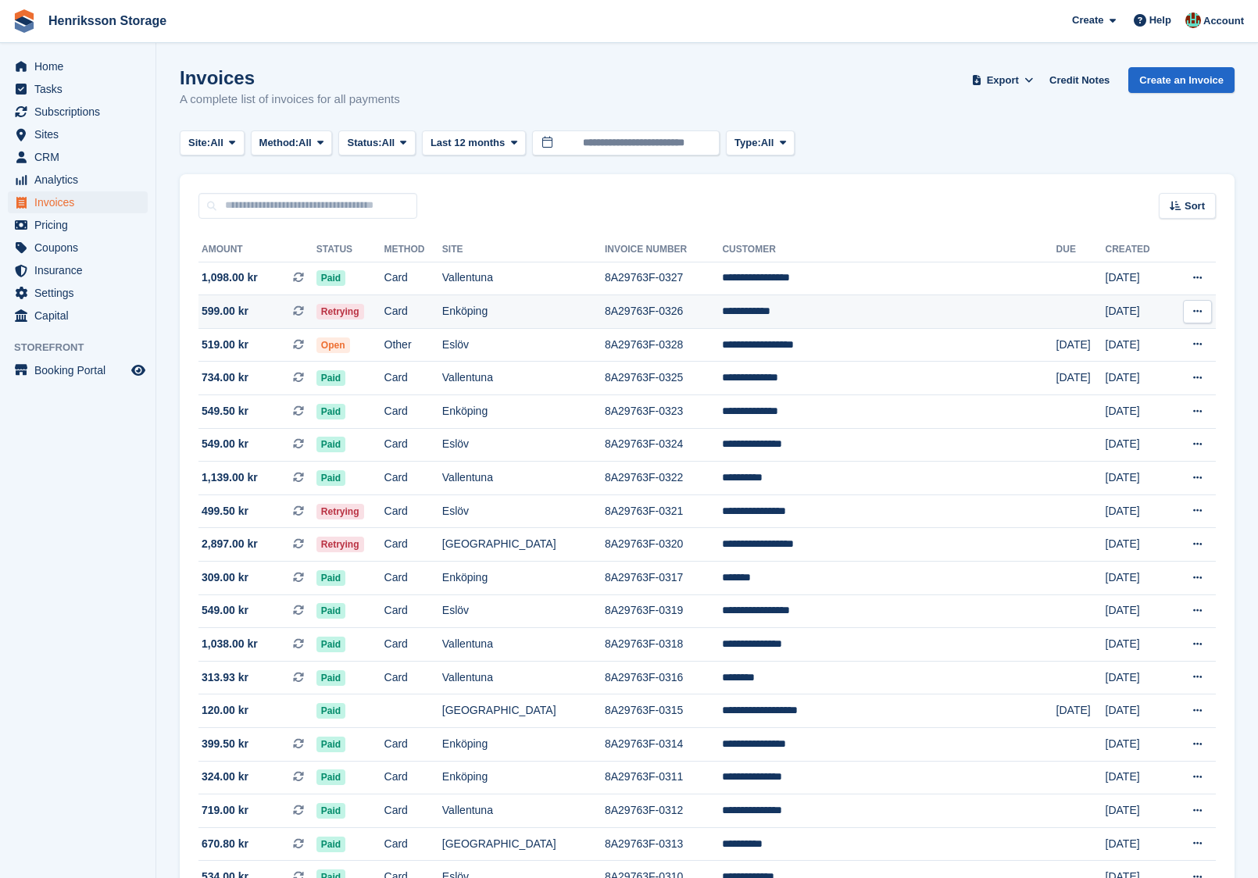
click at [384, 300] on td "Retrying" at bounding box center [350, 312] width 68 height 34
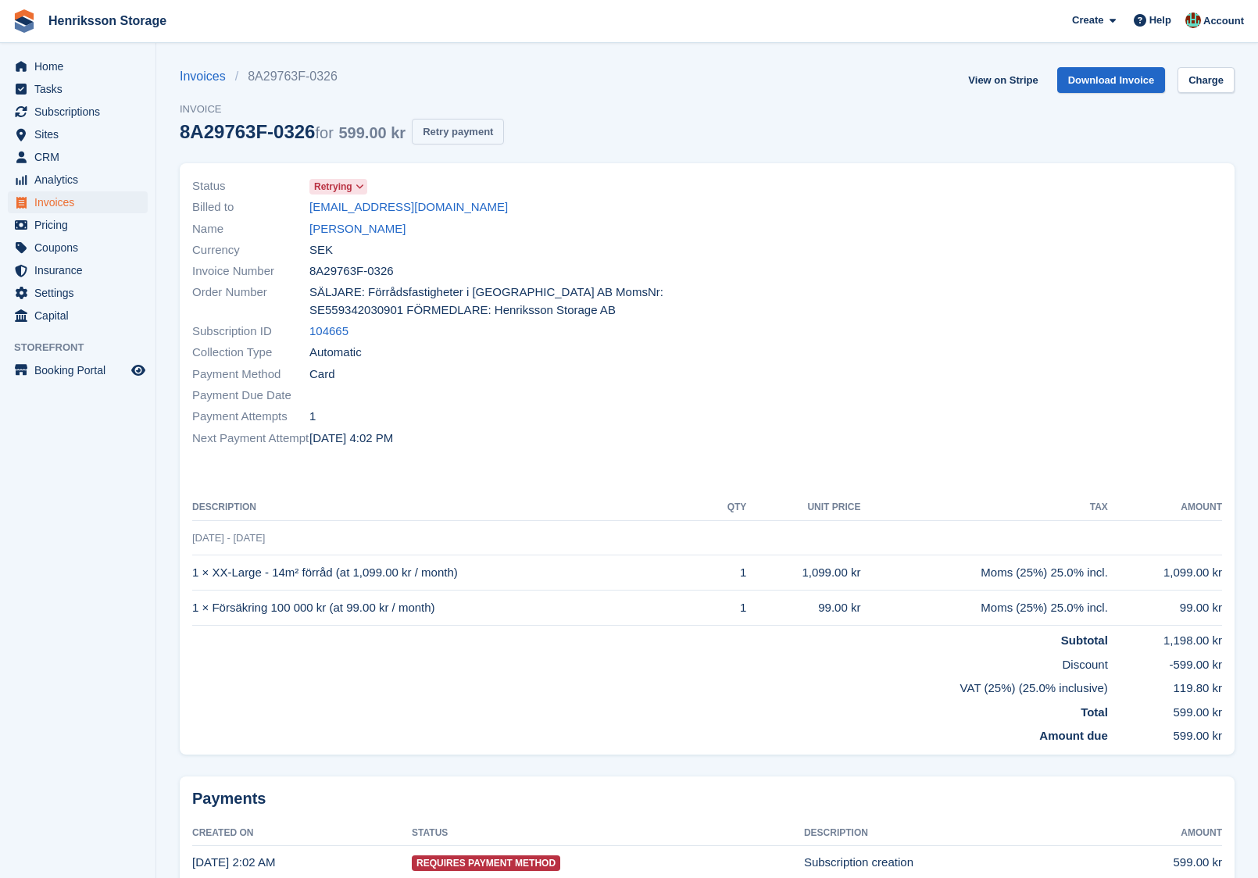
click at [493, 134] on button "Retry payment" at bounding box center [458, 132] width 92 height 26
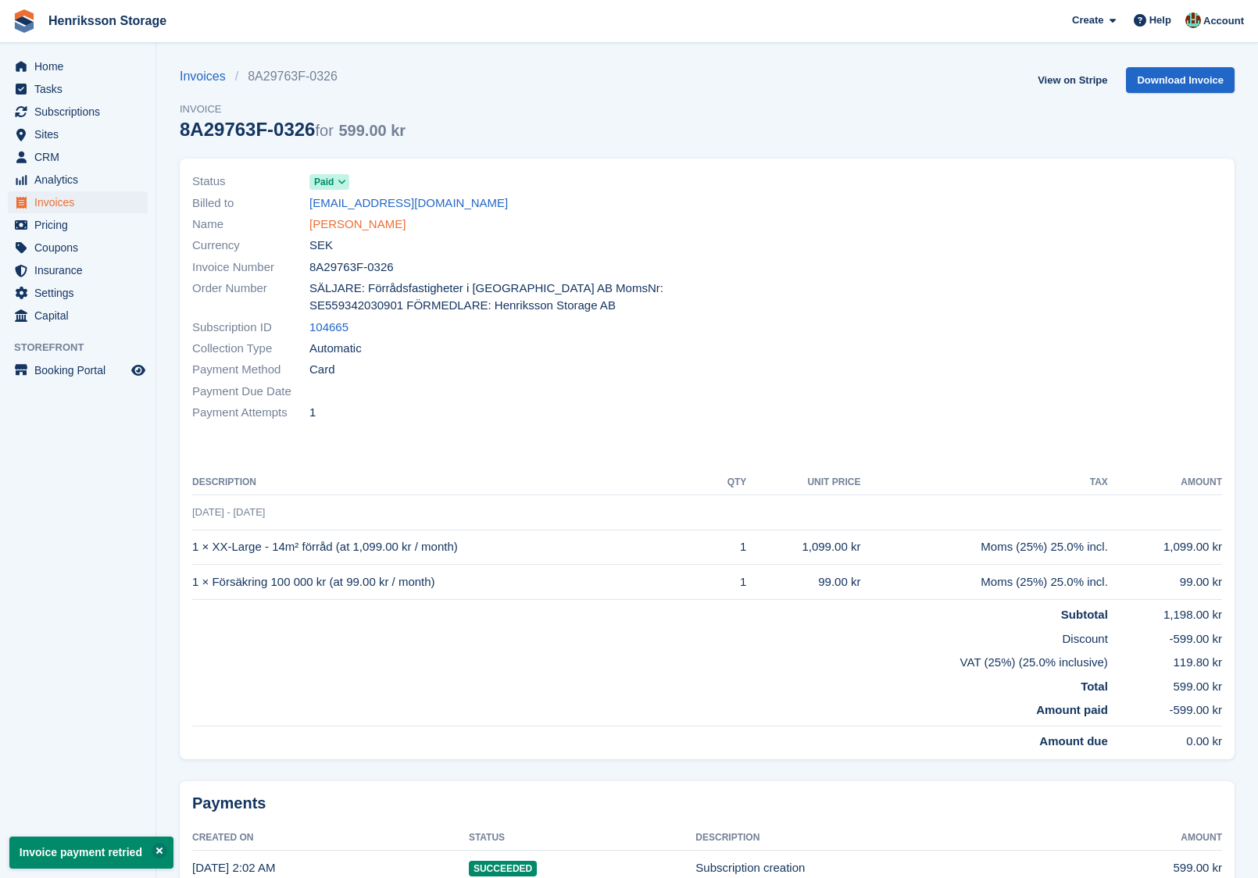
click at [333, 228] on link "Abbass Daher" at bounding box center [357, 225] width 96 height 18
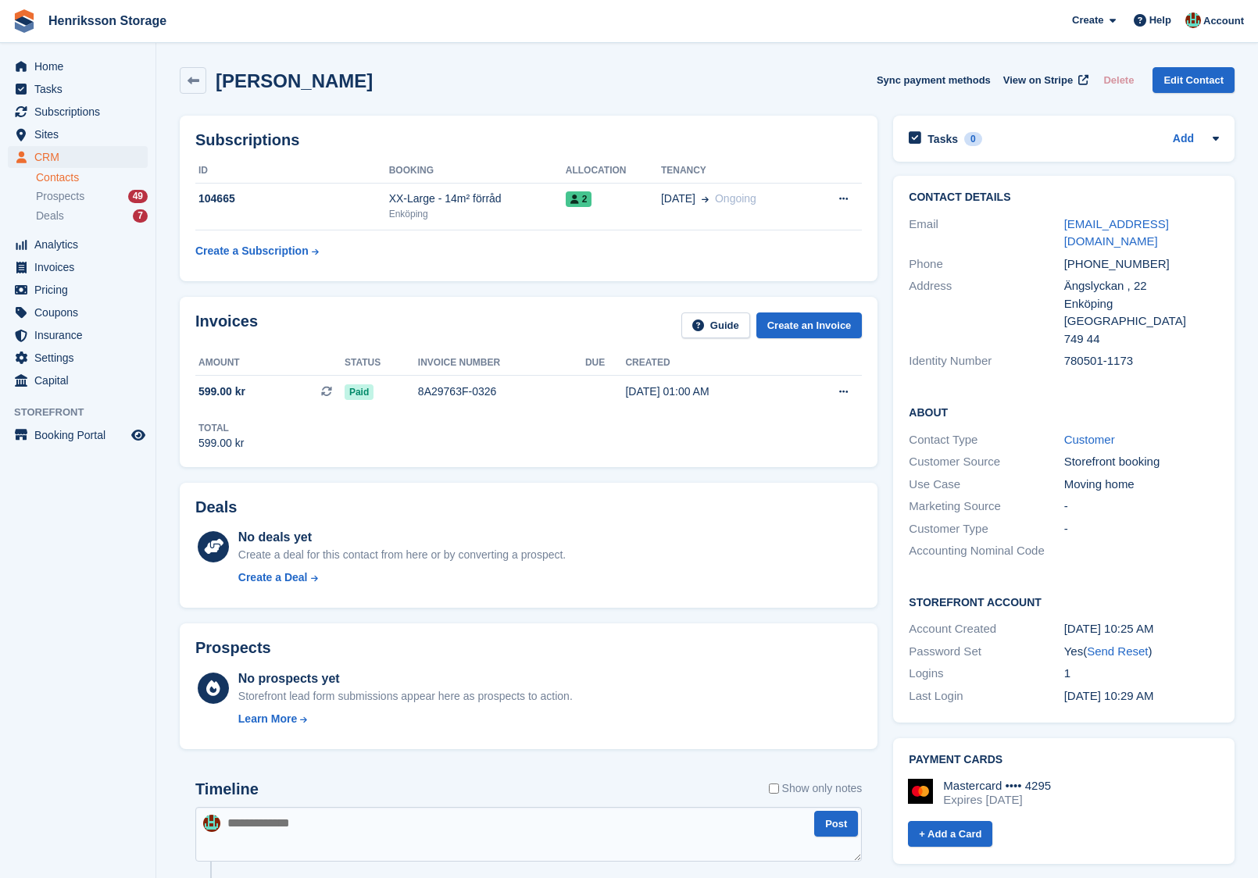
click at [1078, 256] on div "+46736779721" at bounding box center [1141, 265] width 155 height 18
copy div "+46736779721"
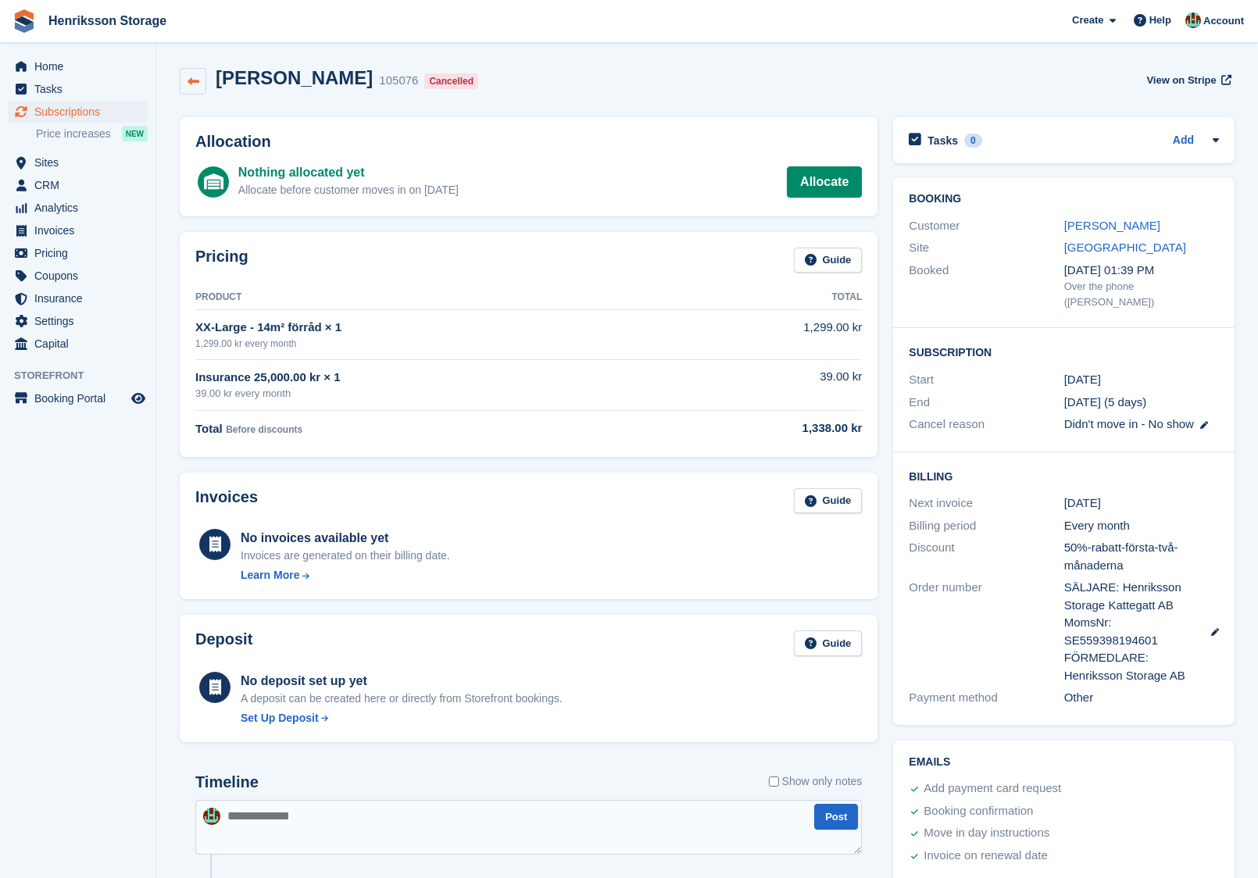
click at [195, 73] on link at bounding box center [193, 81] width 27 height 27
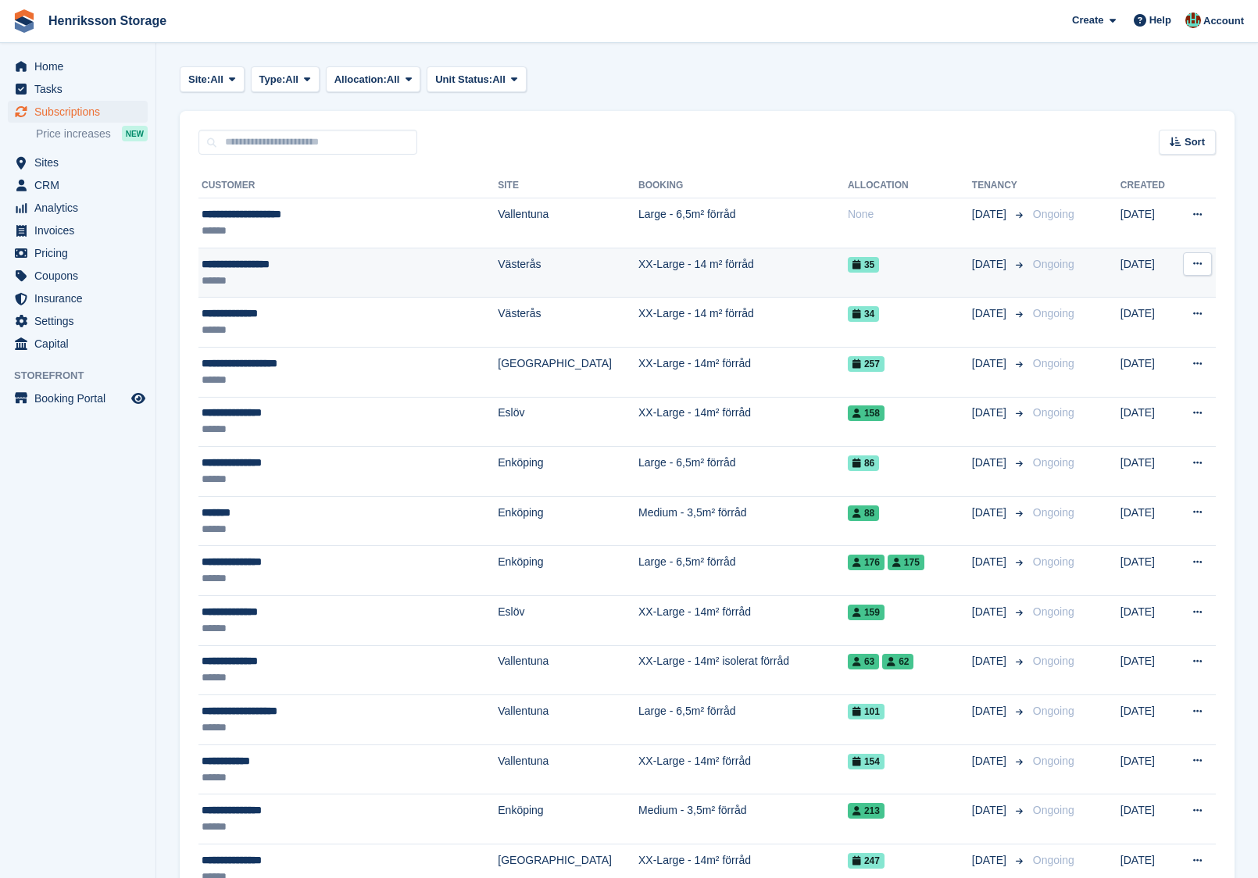
scroll to position [67, 0]
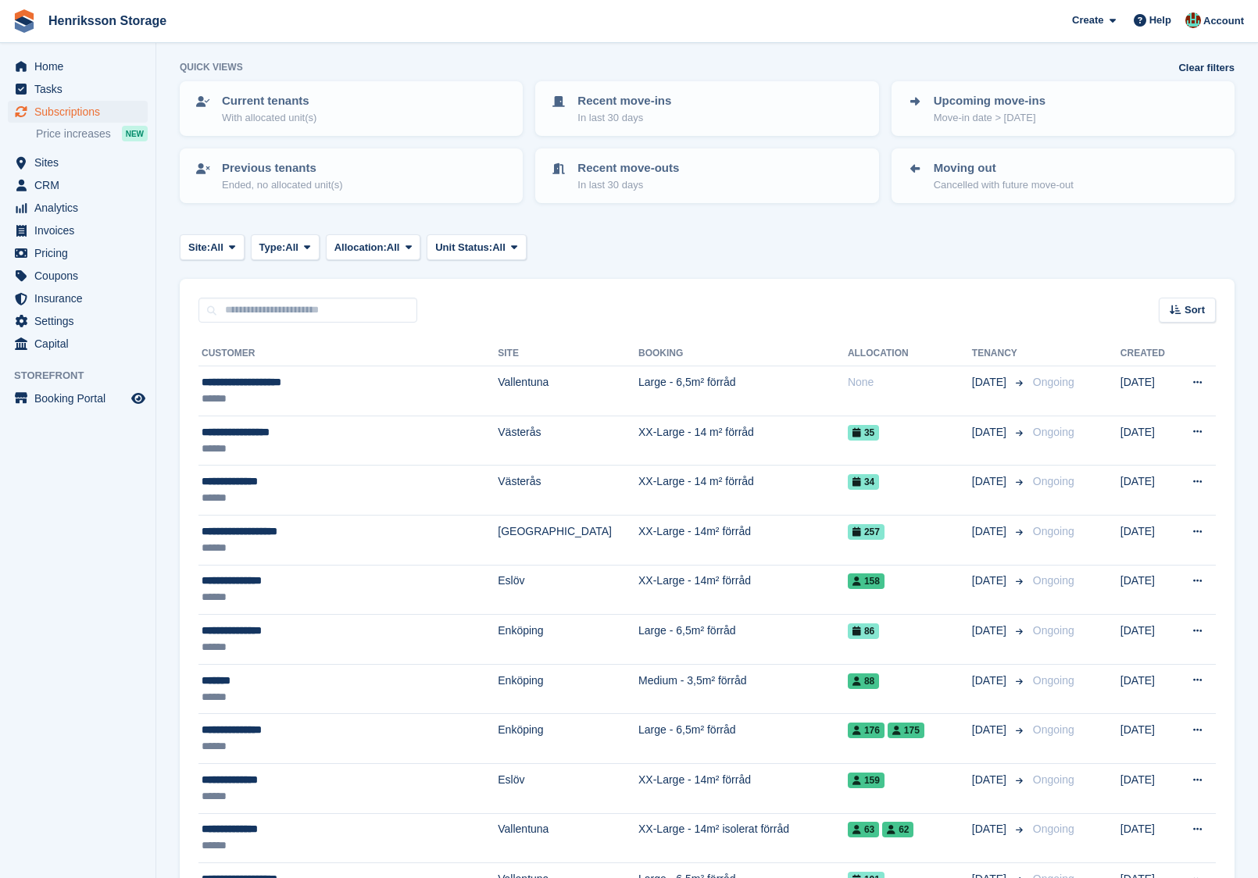
click at [686, 356] on th "Booking" at bounding box center [742, 353] width 209 height 25
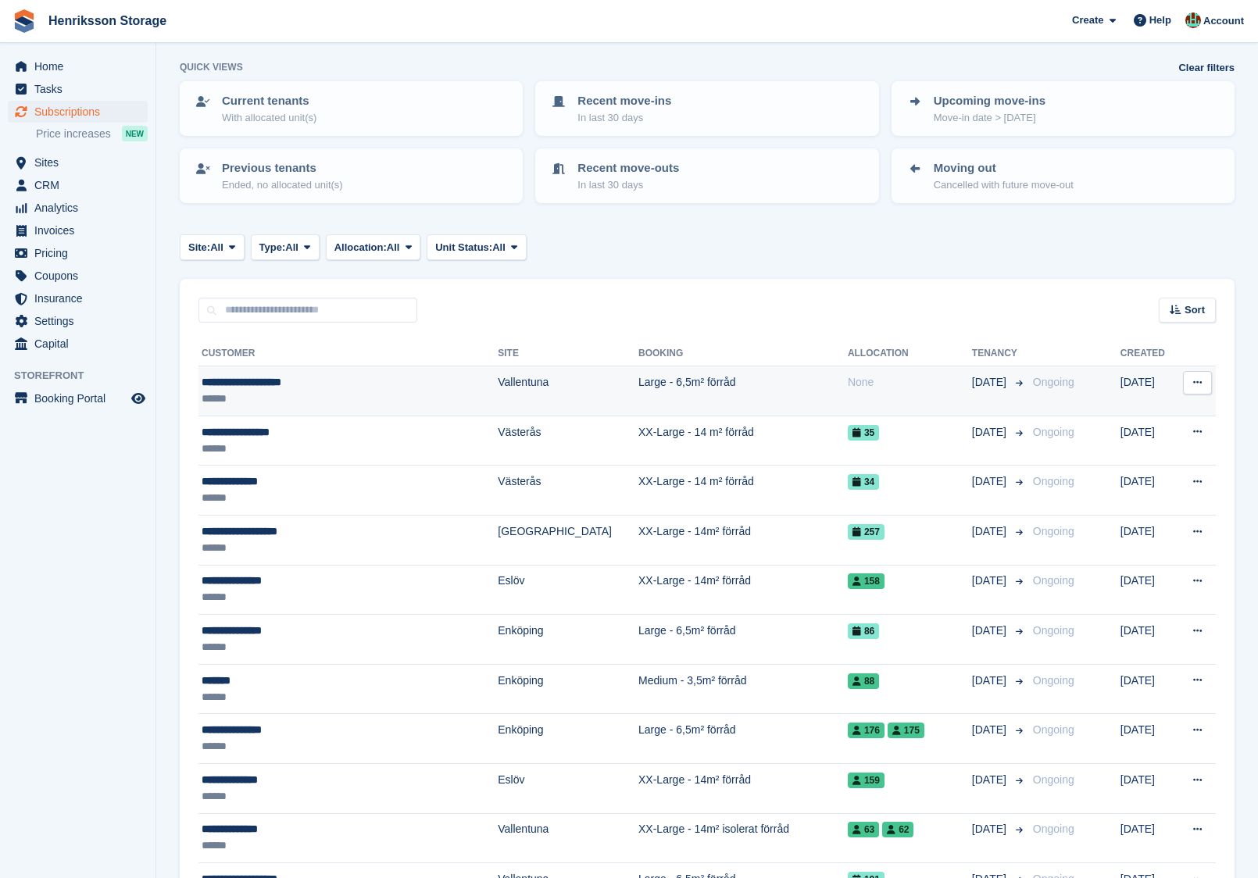
click at [686, 380] on td "Large - 6,5m² förråd" at bounding box center [742, 391] width 209 height 50
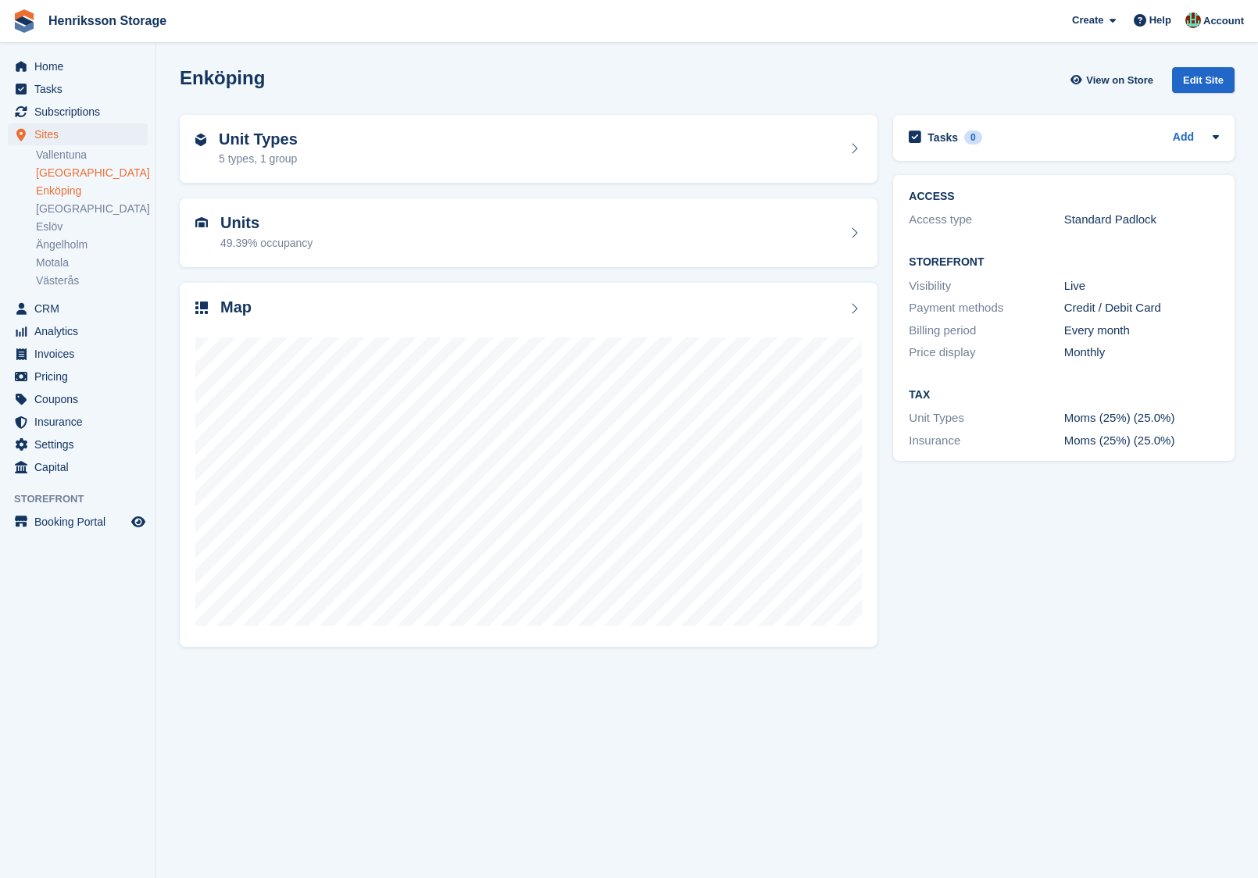
click at [105, 166] on link "[GEOGRAPHIC_DATA]" at bounding box center [92, 173] width 112 height 15
click at [103, 163] on ul "Vallentuna [GEOGRAPHIC_DATA] [GEOGRAPHIC_DATA] [GEOGRAPHIC_DATA] Eslöv [GEOGRAP…" at bounding box center [96, 218] width 120 height 144
click at [77, 155] on link "Vallentuna" at bounding box center [92, 155] width 112 height 15
click at [355, 291] on div "Map" at bounding box center [529, 465] width 698 height 364
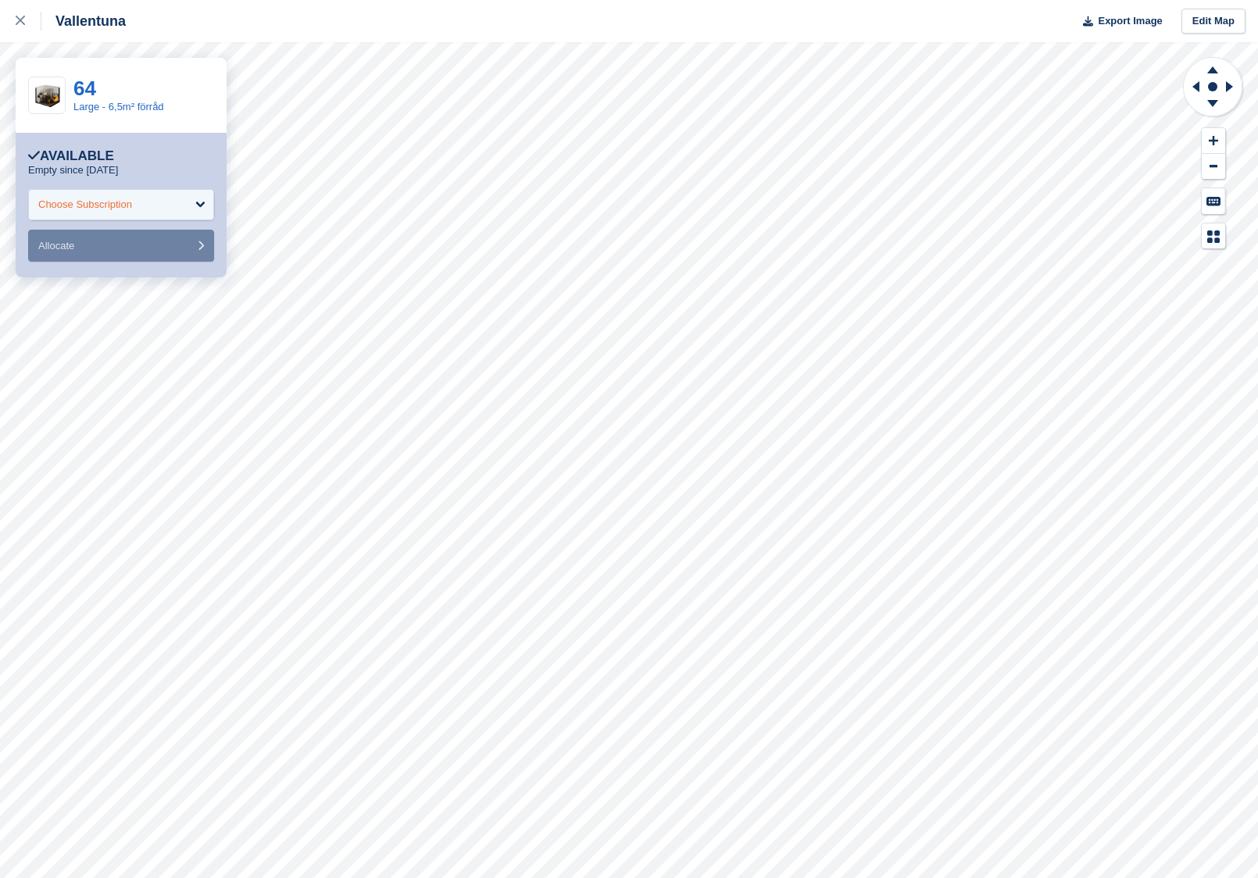
click at [163, 201] on div "Choose Subscription" at bounding box center [121, 204] width 186 height 31
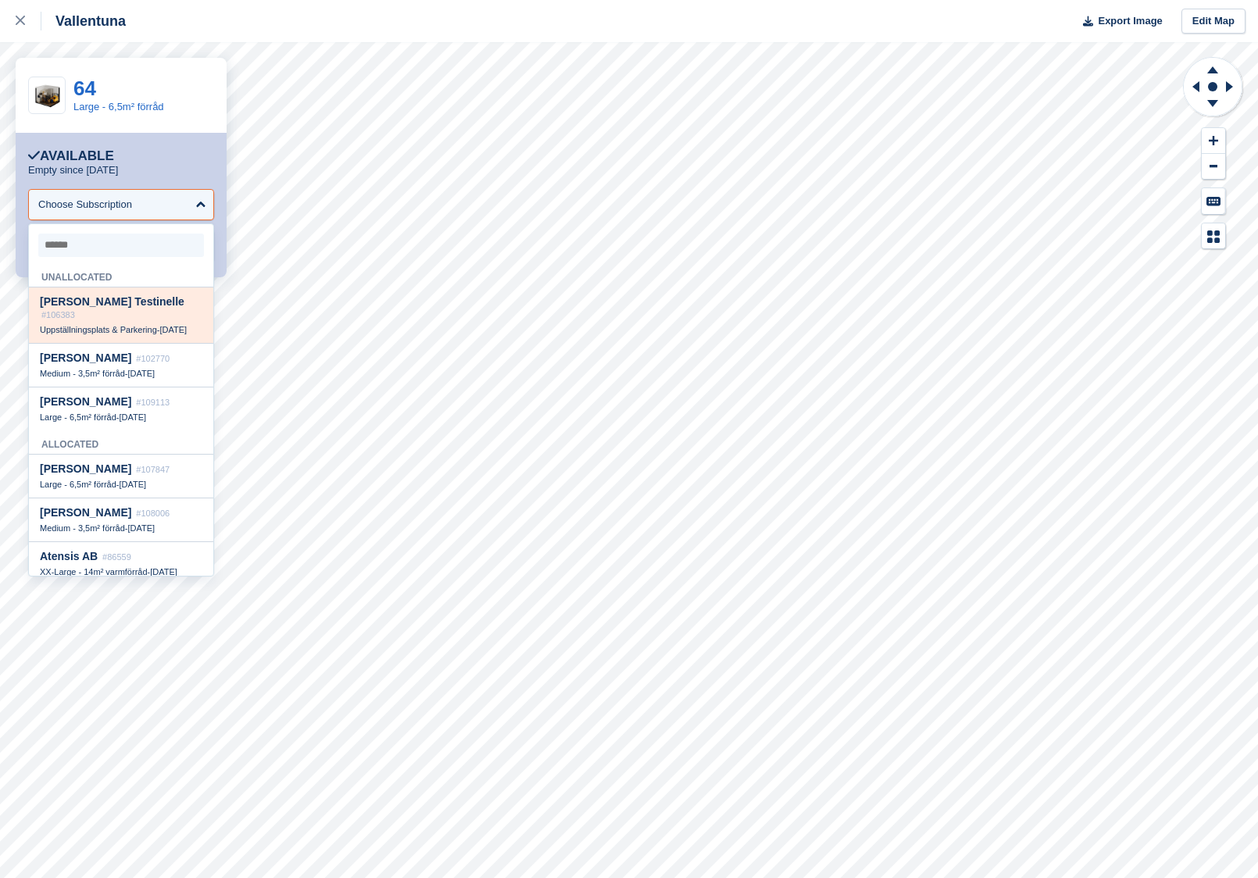
click at [145, 297] on div "[PERSON_NAME] Testinelle #106383" at bounding box center [121, 308] width 163 height 26
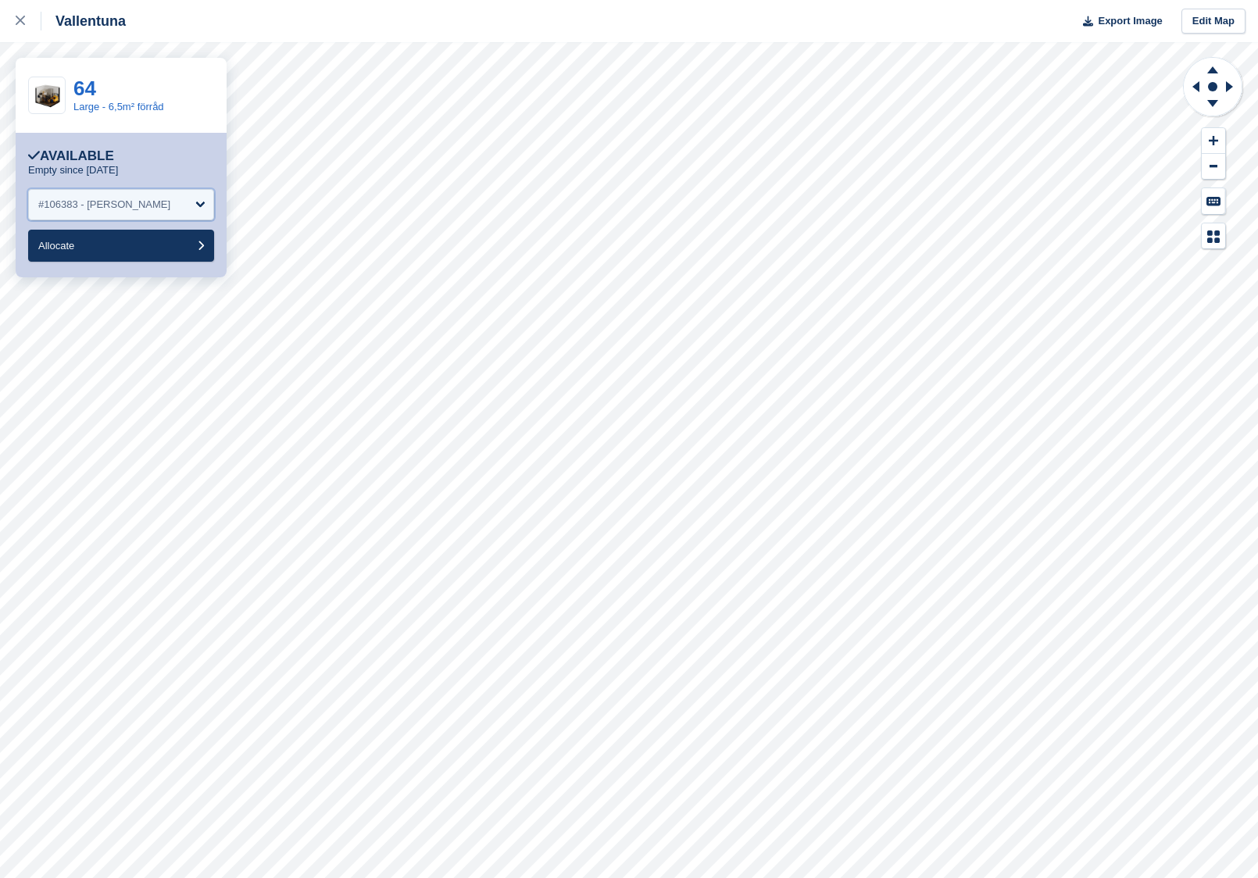
click at [136, 207] on div "#106383 - [PERSON_NAME]" at bounding box center [104, 205] width 132 height 16
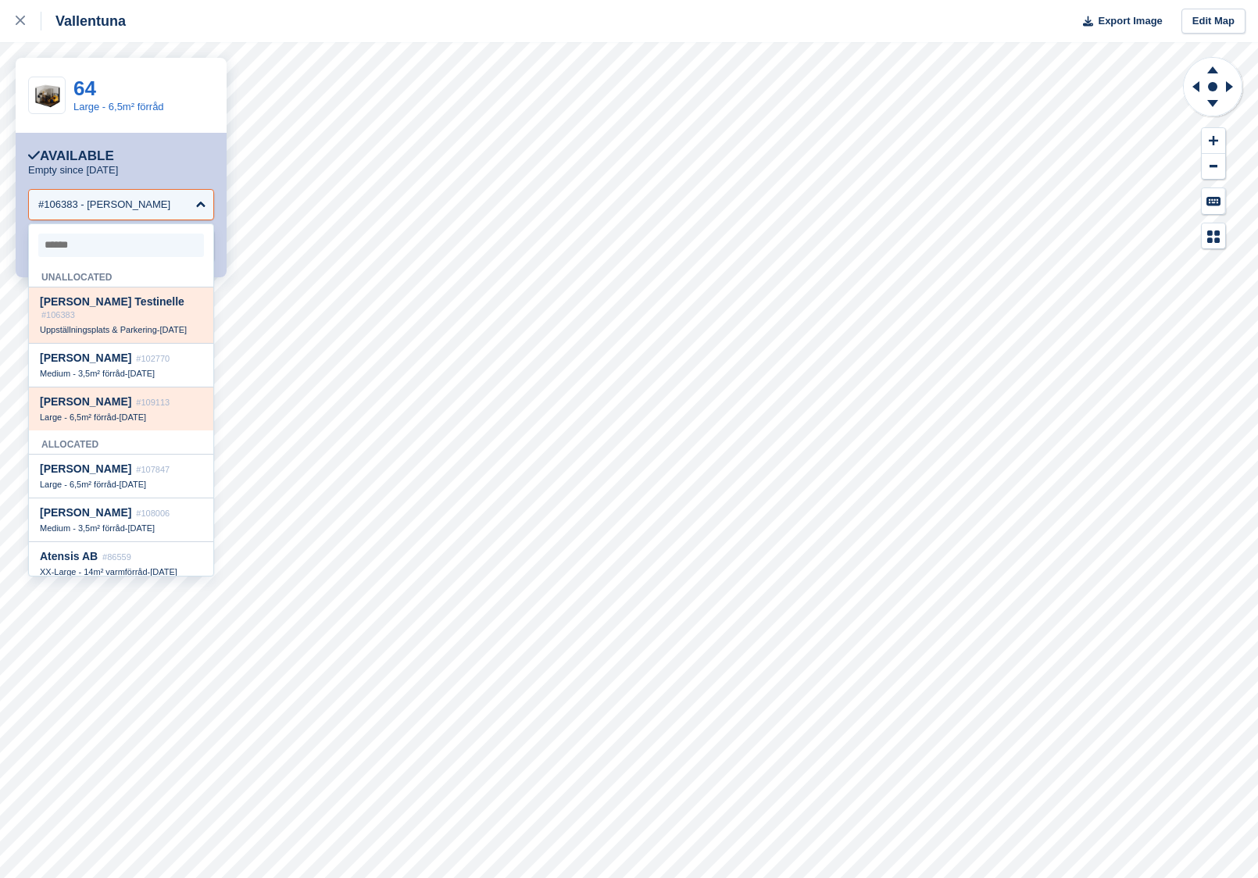
click at [131, 395] on span "[PERSON_NAME]" at bounding box center [85, 401] width 91 height 13
select select "******"
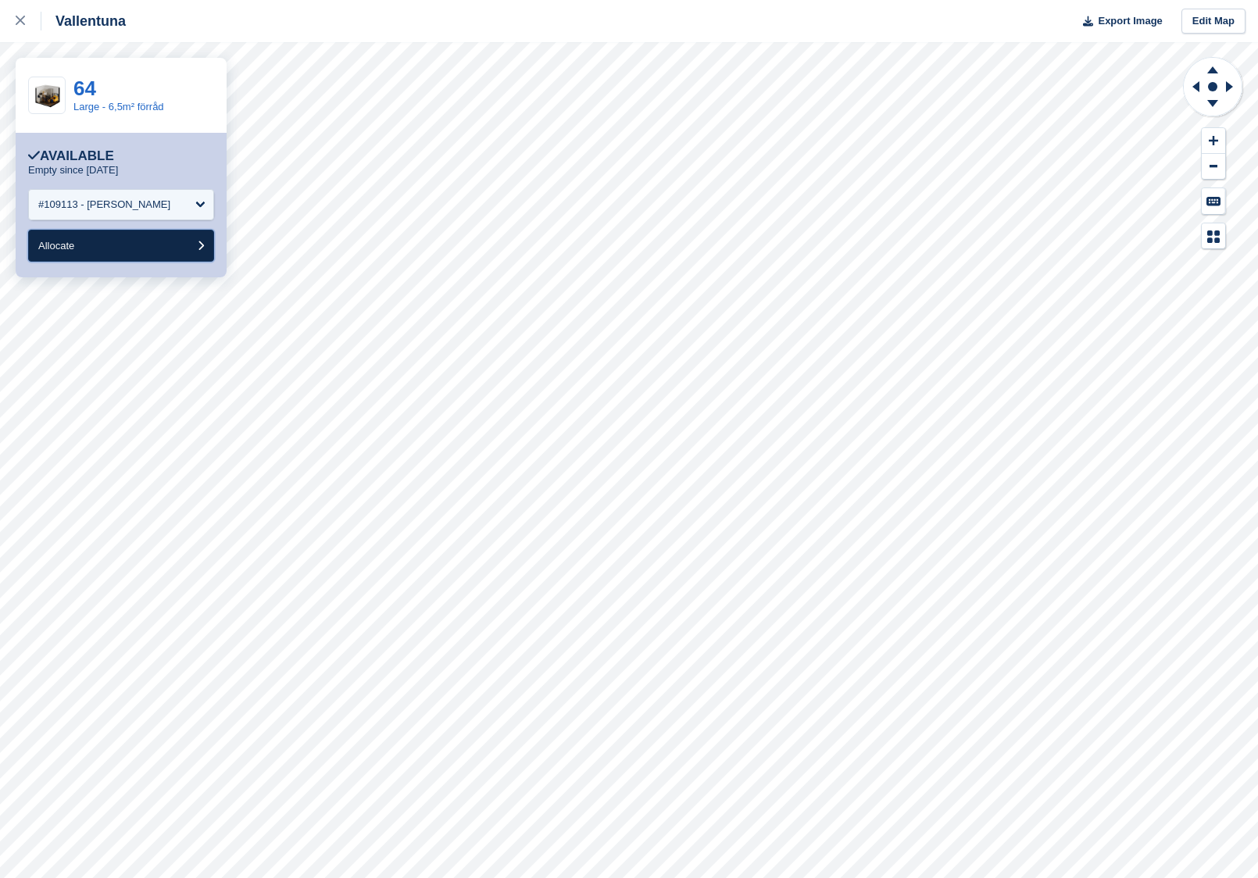
click at [138, 258] on button "Allocate" at bounding box center [121, 246] width 186 height 32
